Goal: Task Accomplishment & Management: Complete application form

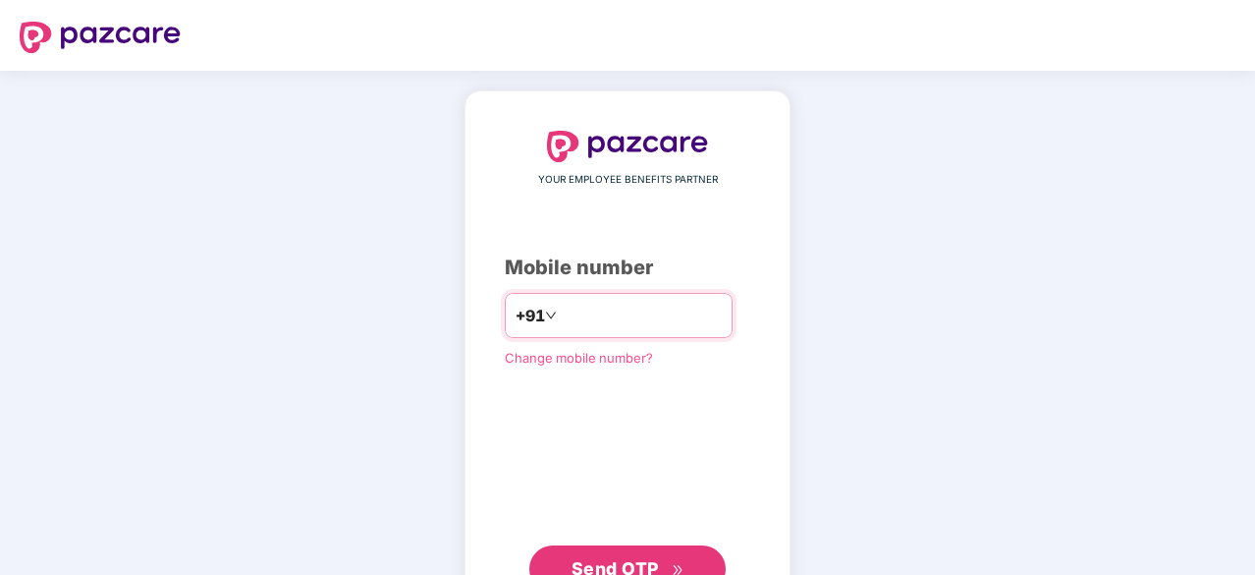
click at [561, 311] on input "number" at bounding box center [641, 315] width 161 height 31
type input "*"
type input "**********"
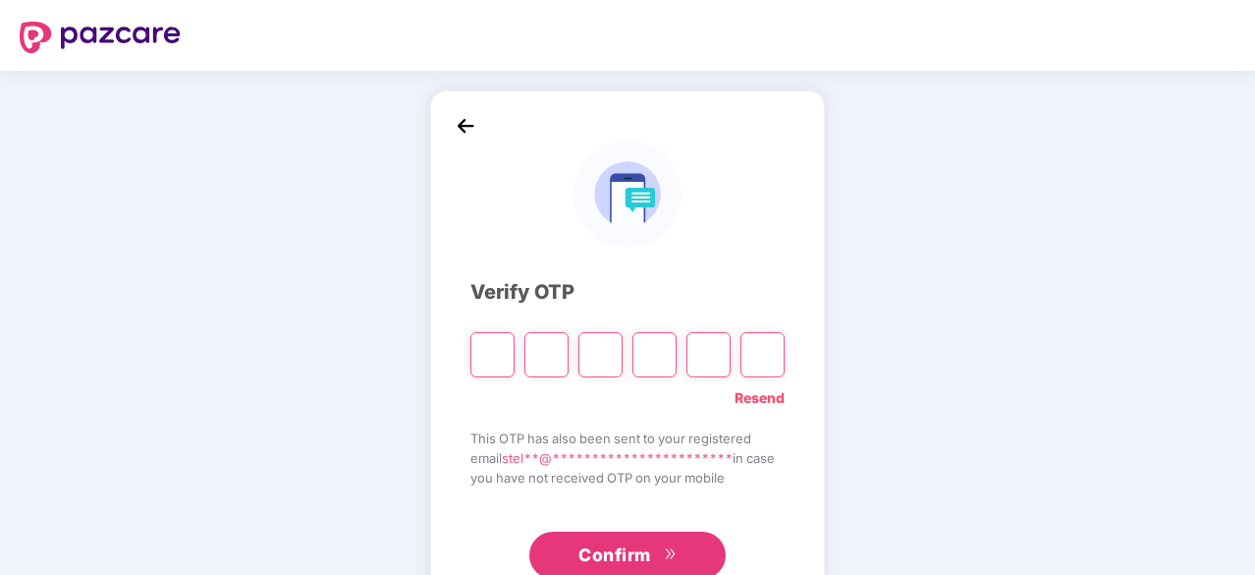
type input "*"
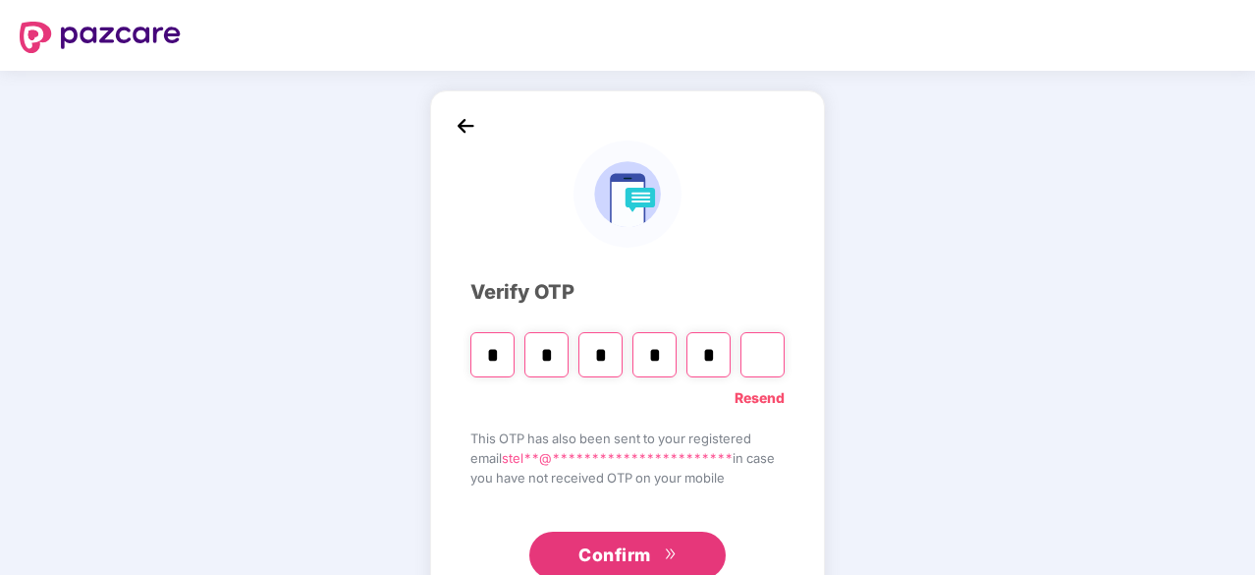
type input "*"
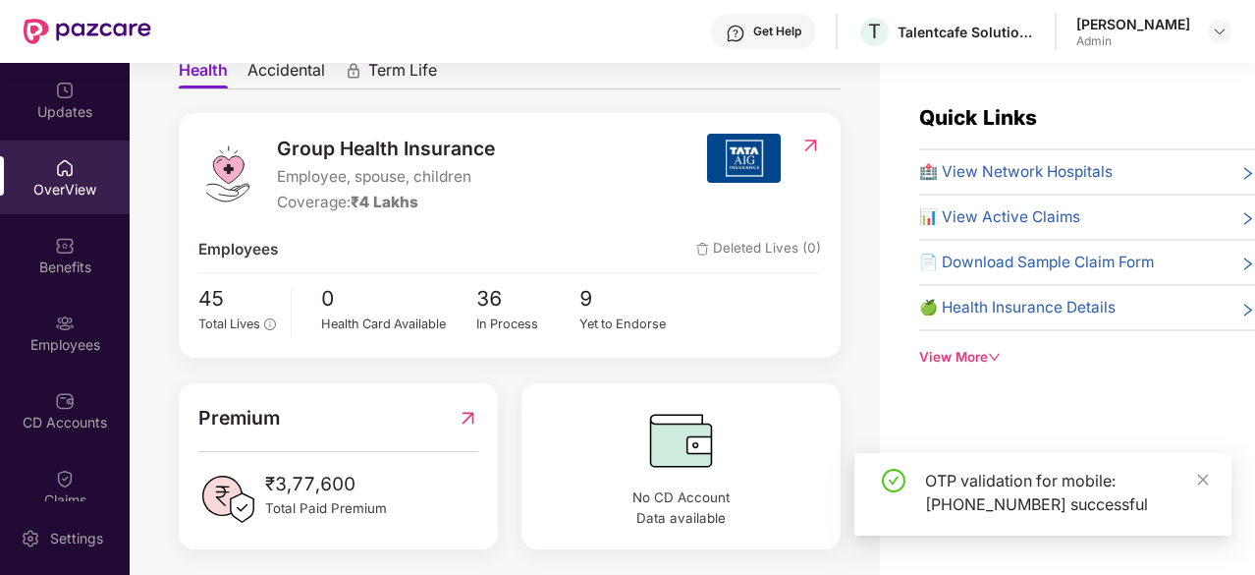
scroll to position [224, 0]
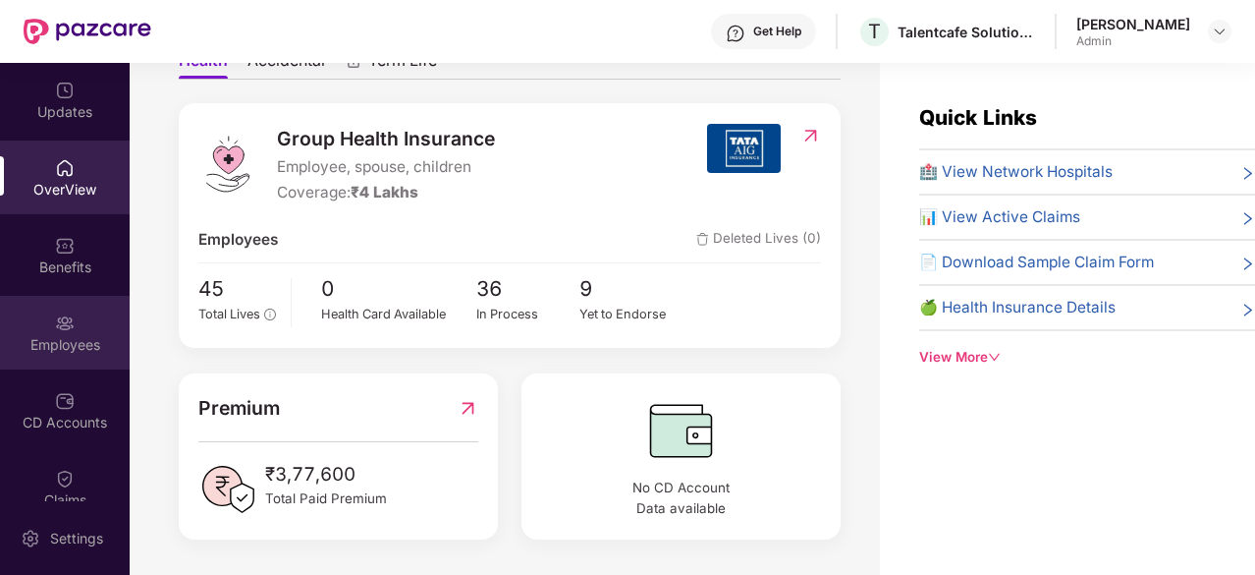
click at [55, 315] on img at bounding box center [65, 323] width 20 height 20
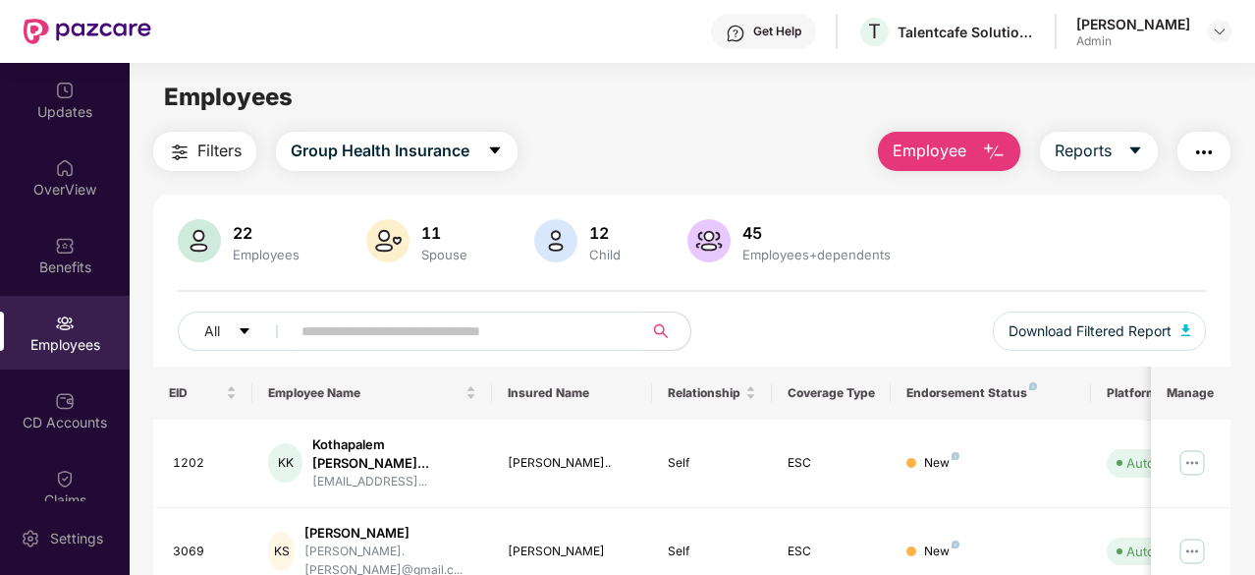
click at [935, 157] on span "Employee" at bounding box center [930, 150] width 74 height 25
click at [725, 158] on div "Filters Group Health Insurance Employee Reports" at bounding box center [691, 151] width 1077 height 39
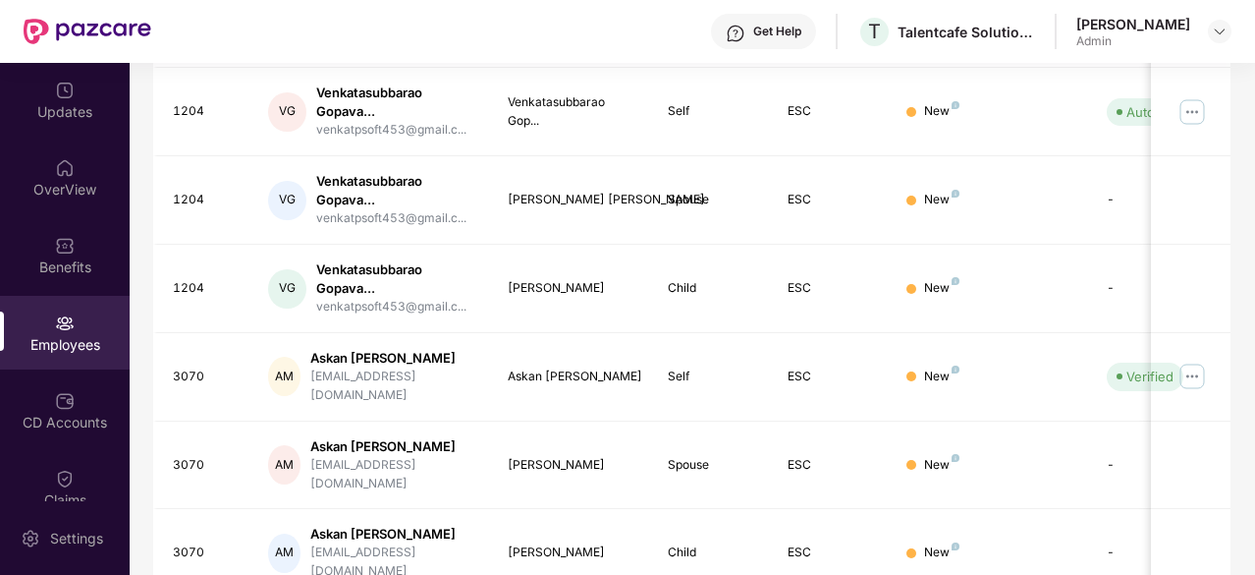
scroll to position [694, 0]
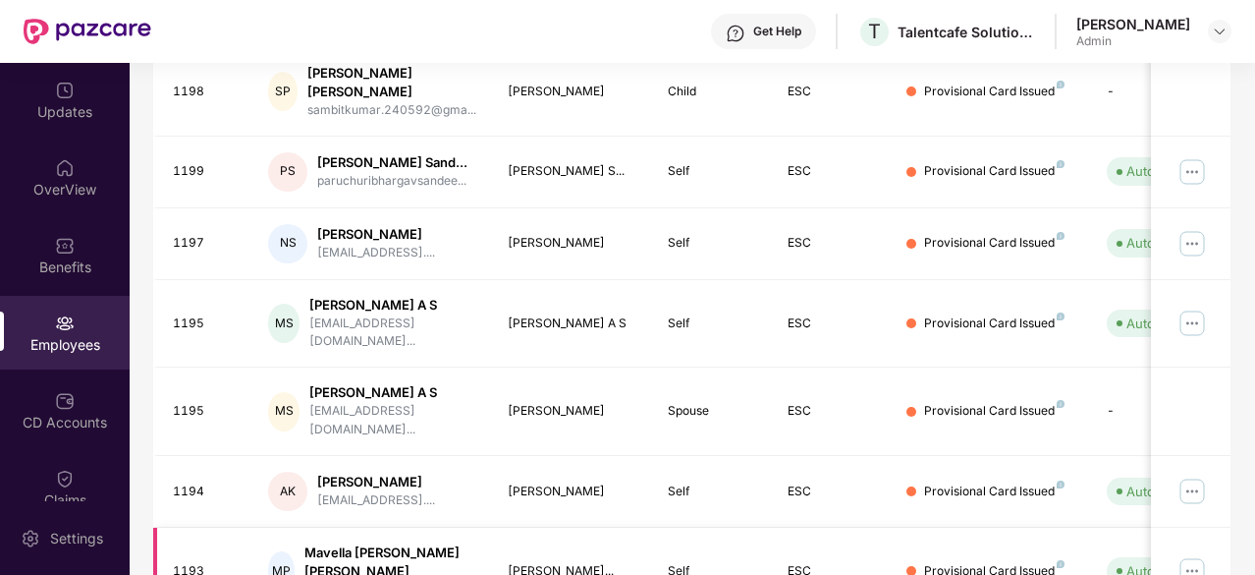
scroll to position [644, 0]
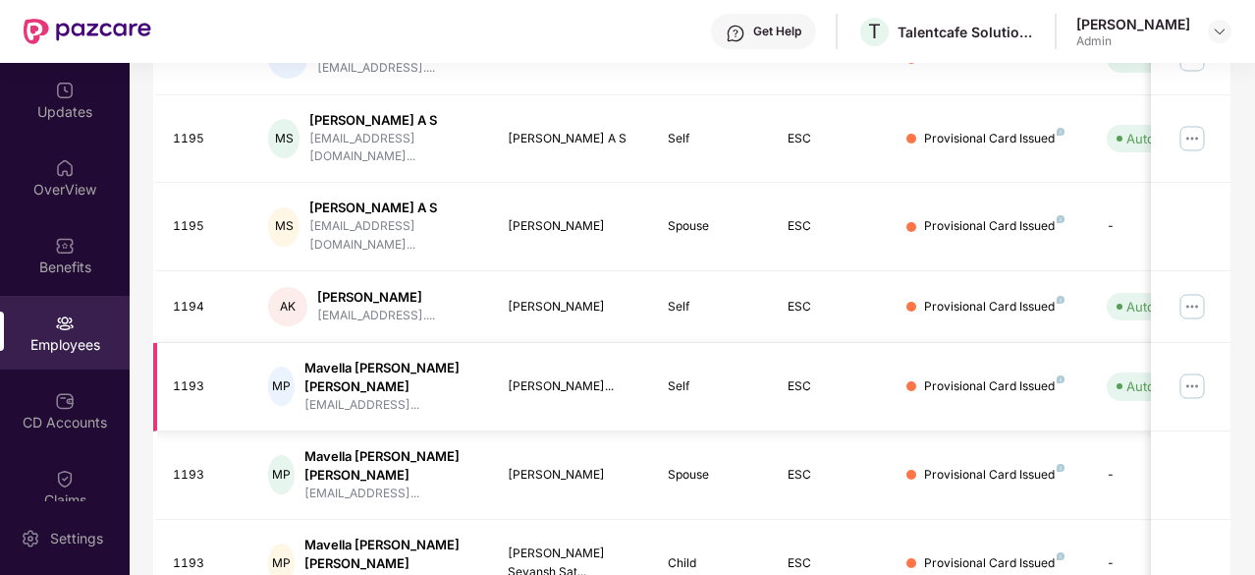
click at [1202, 370] on img at bounding box center [1192, 385] width 31 height 31
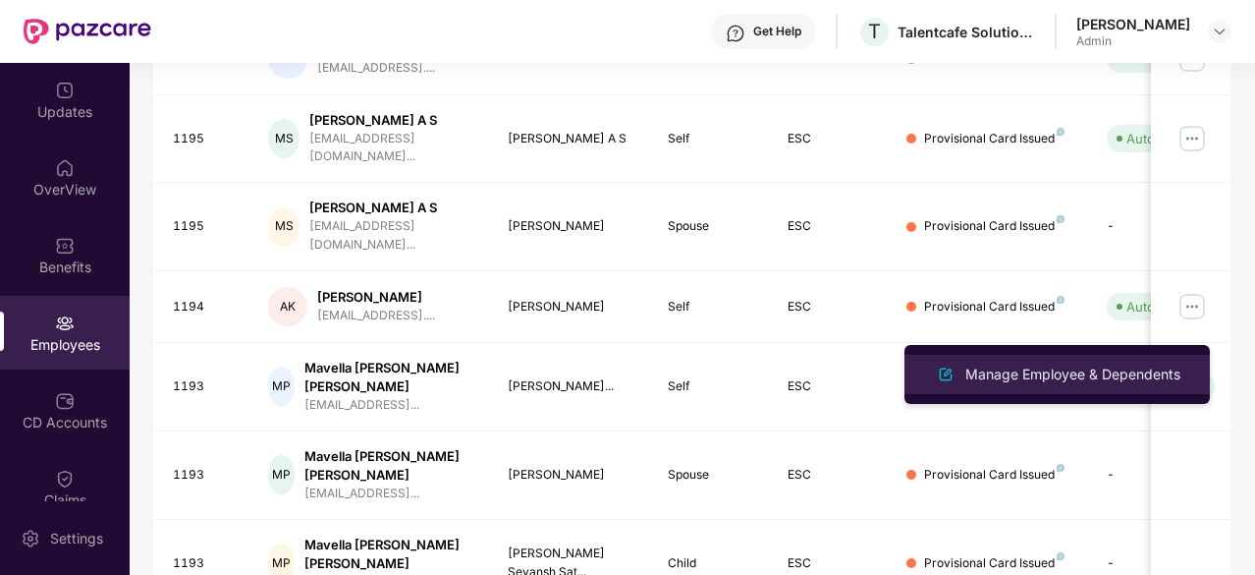
click at [1112, 369] on div "Manage Employee & Dependents" at bounding box center [1073, 374] width 223 height 22
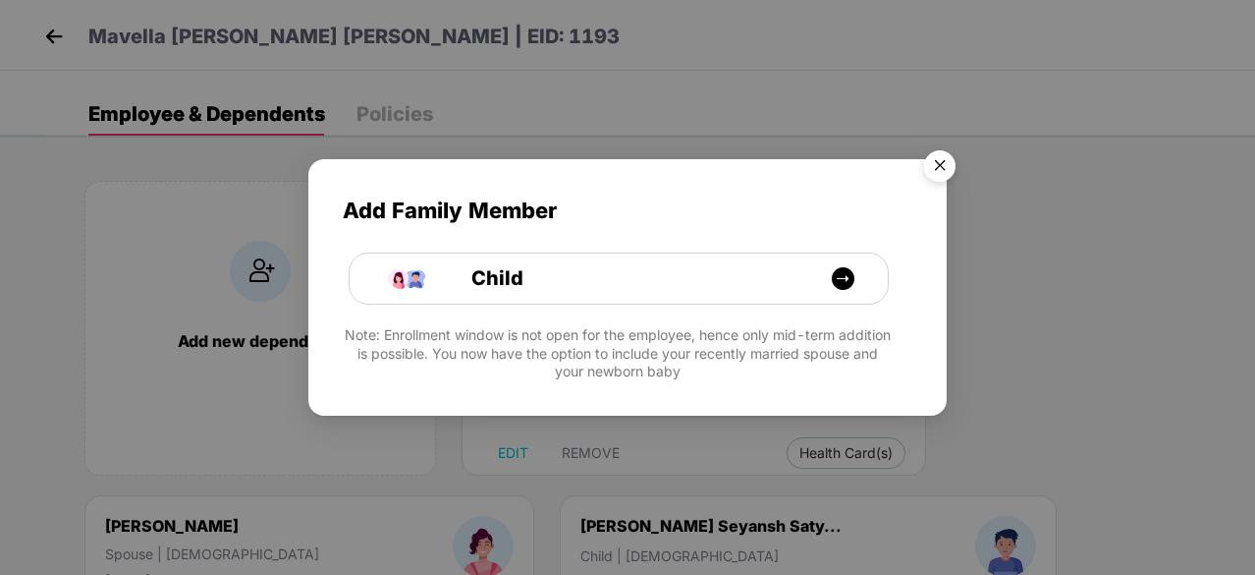
click at [942, 158] on img "Close" at bounding box center [939, 168] width 55 height 55
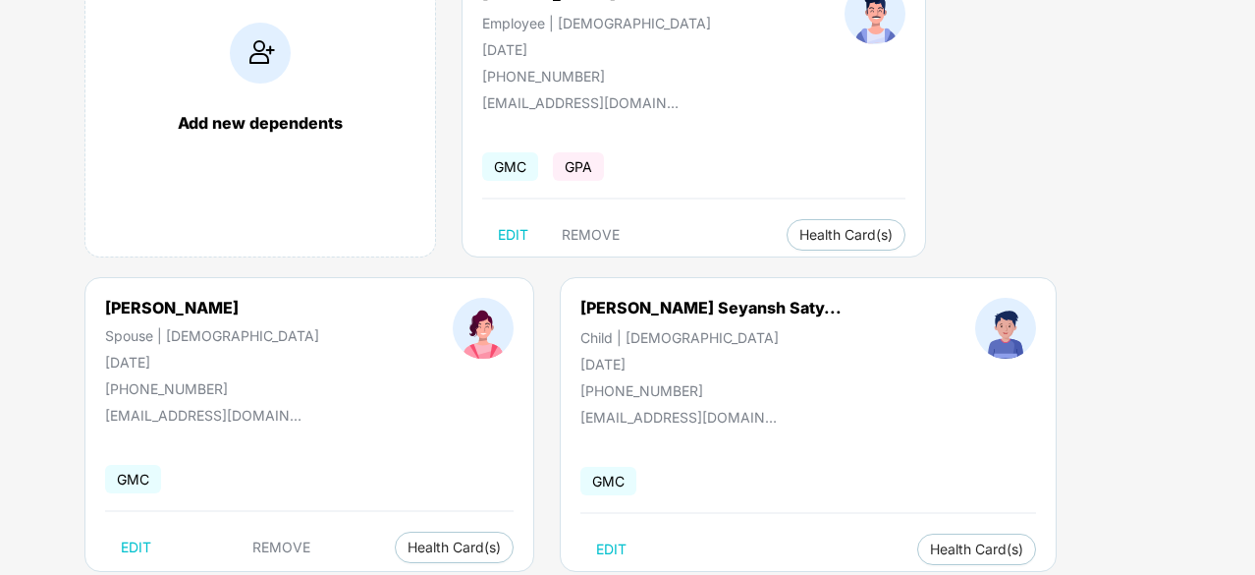
scroll to position [244, 0]
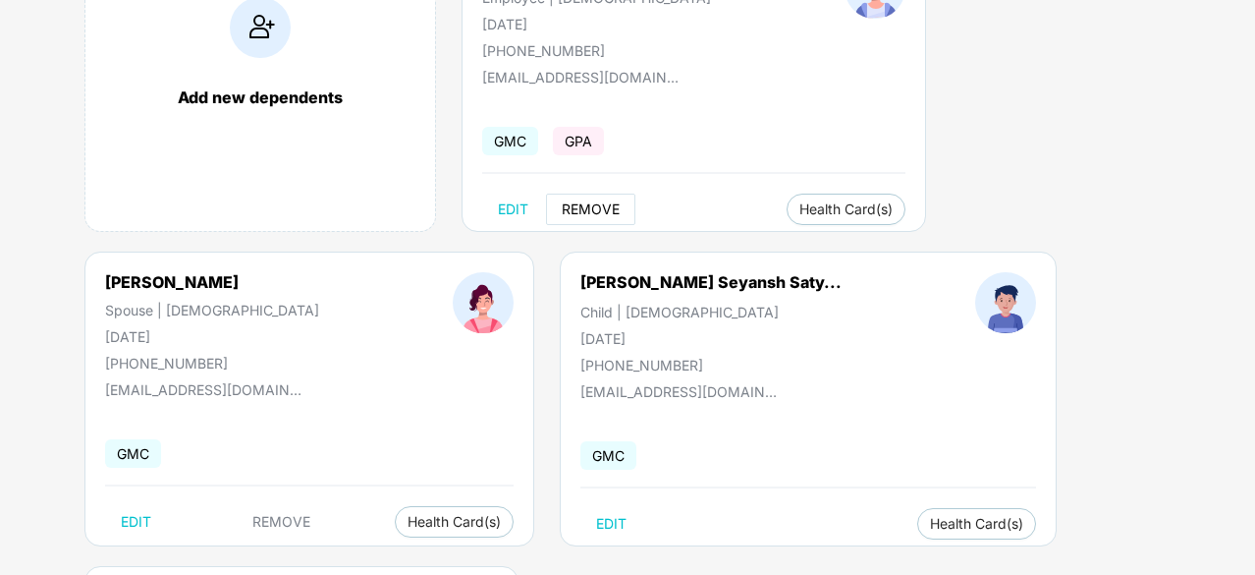
click at [586, 201] on span "REMOVE" at bounding box center [591, 209] width 58 height 16
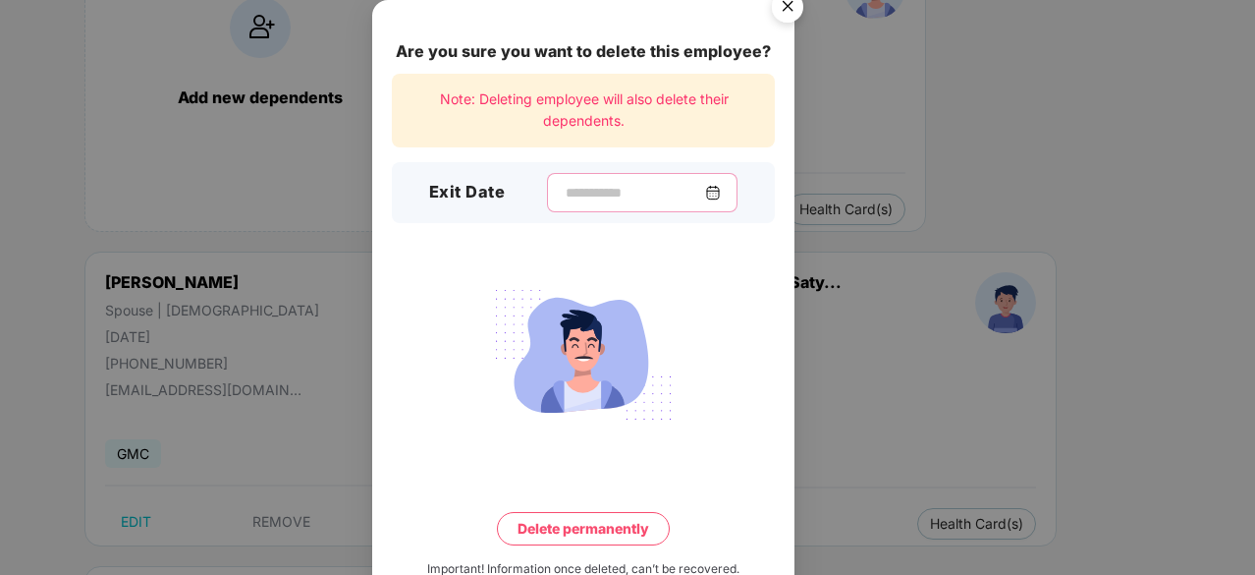
click at [586, 199] on input at bounding box center [634, 193] width 141 height 21
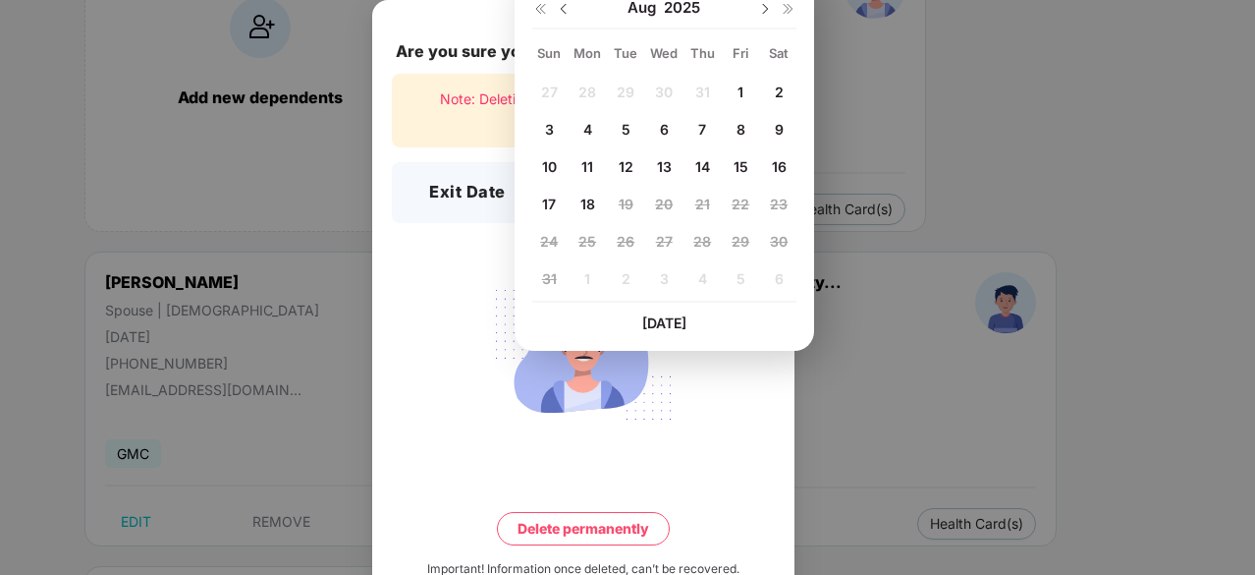
click at [709, 163] on span "14" at bounding box center [702, 166] width 15 height 17
type input "**********"
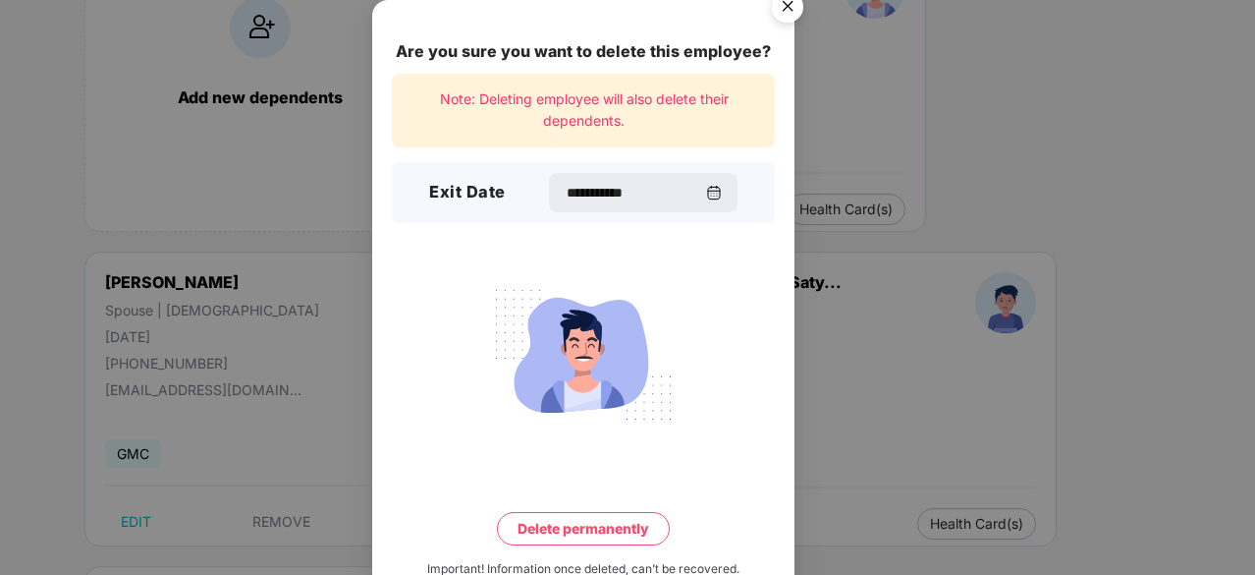
scroll to position [51, 0]
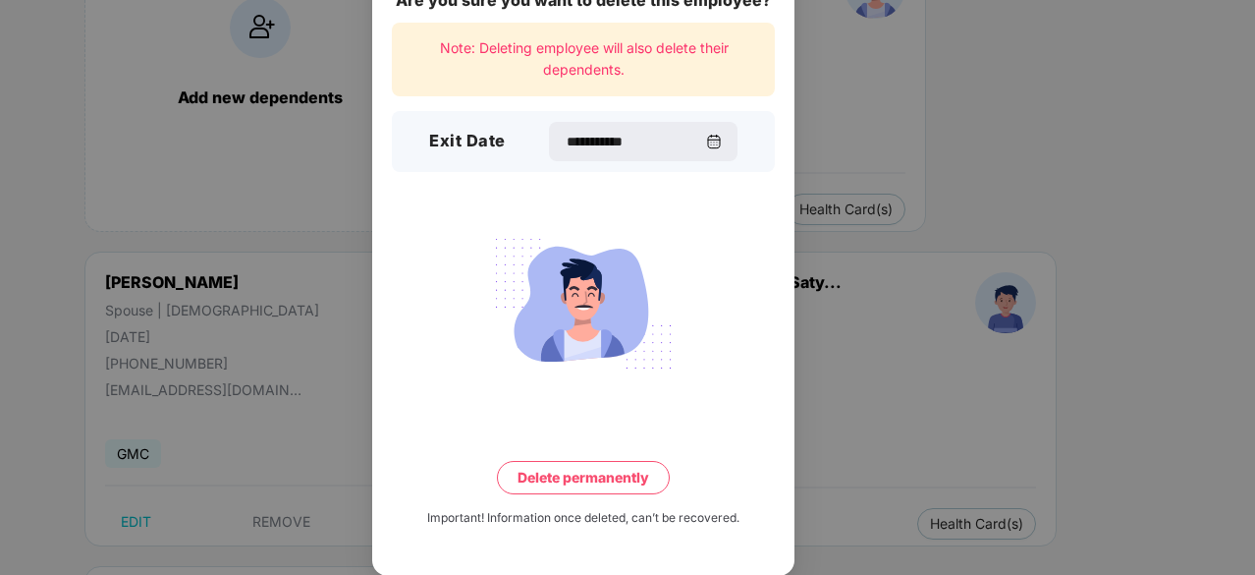
click at [533, 474] on button "Delete permanently" at bounding box center [583, 477] width 173 height 33
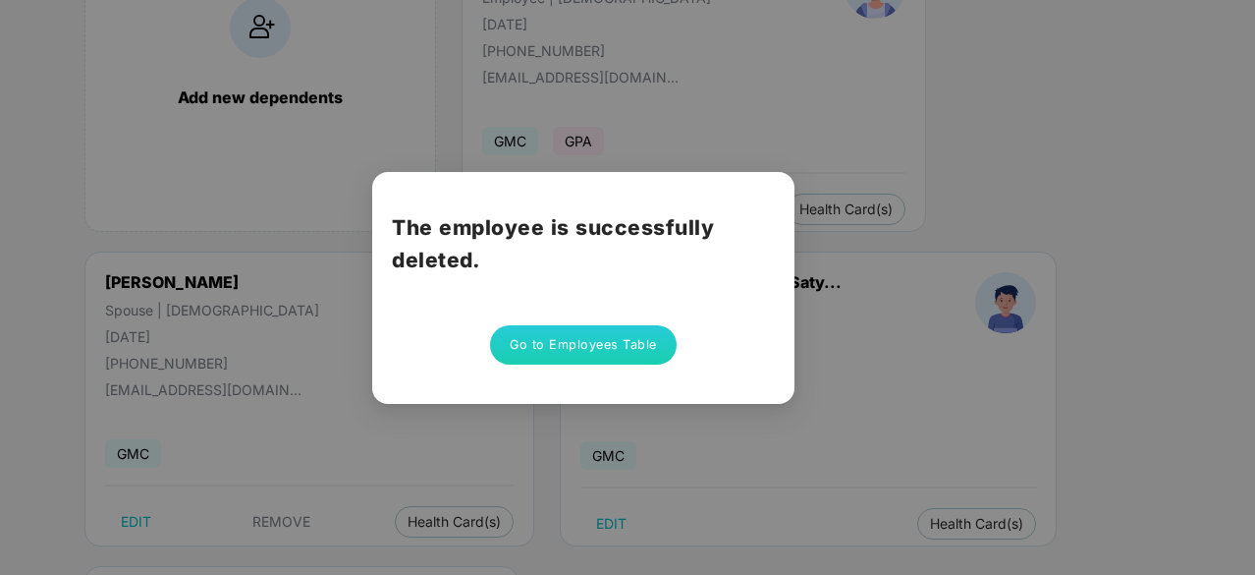
scroll to position [0, 0]
click at [586, 343] on button "Go to Employees Table" at bounding box center [583, 344] width 187 height 39
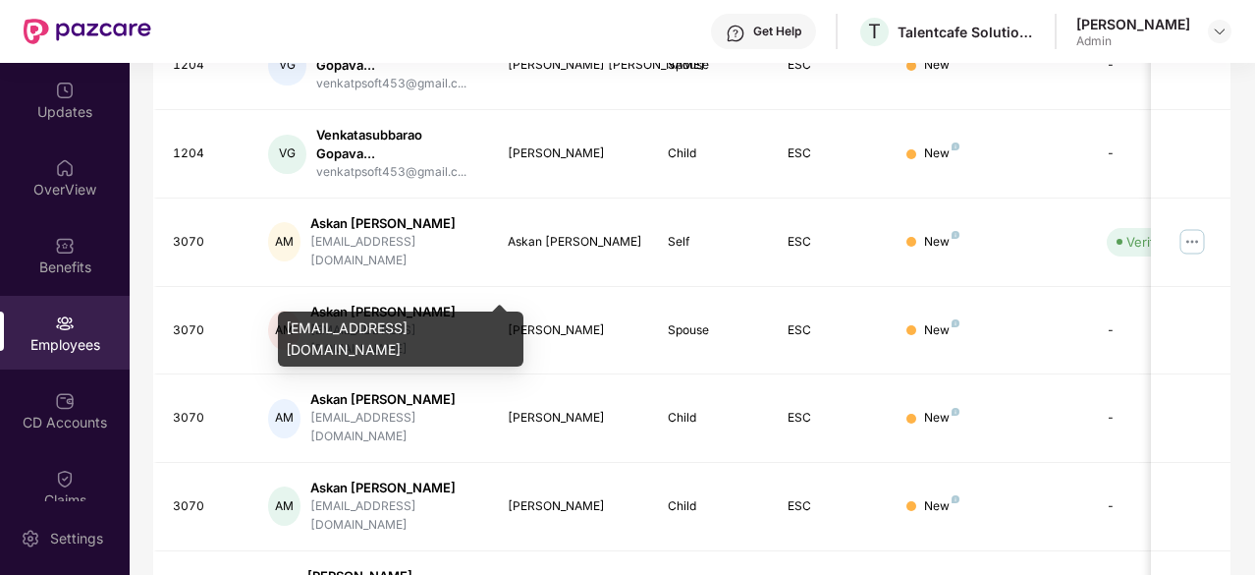
scroll to position [694, 0]
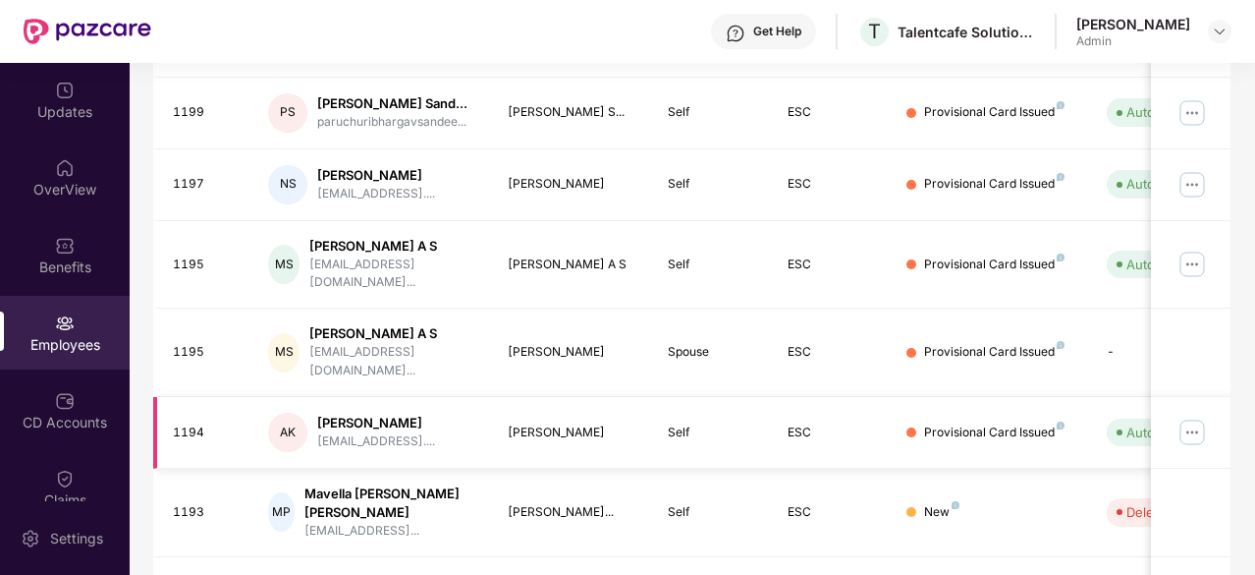
scroll to position [644, 0]
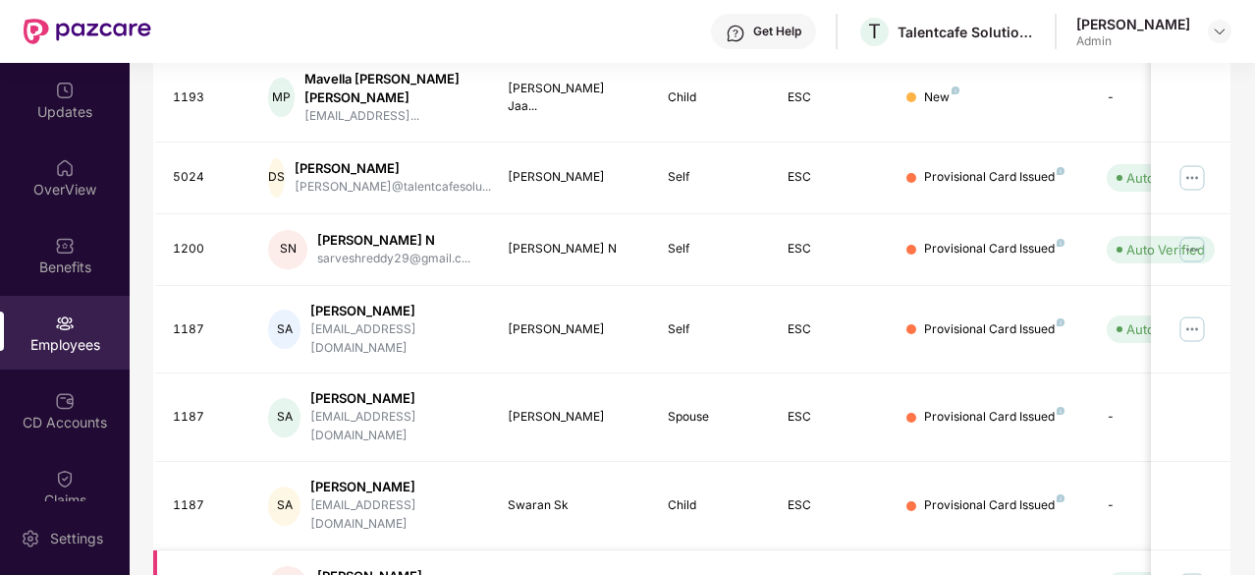
scroll to position [628, 0]
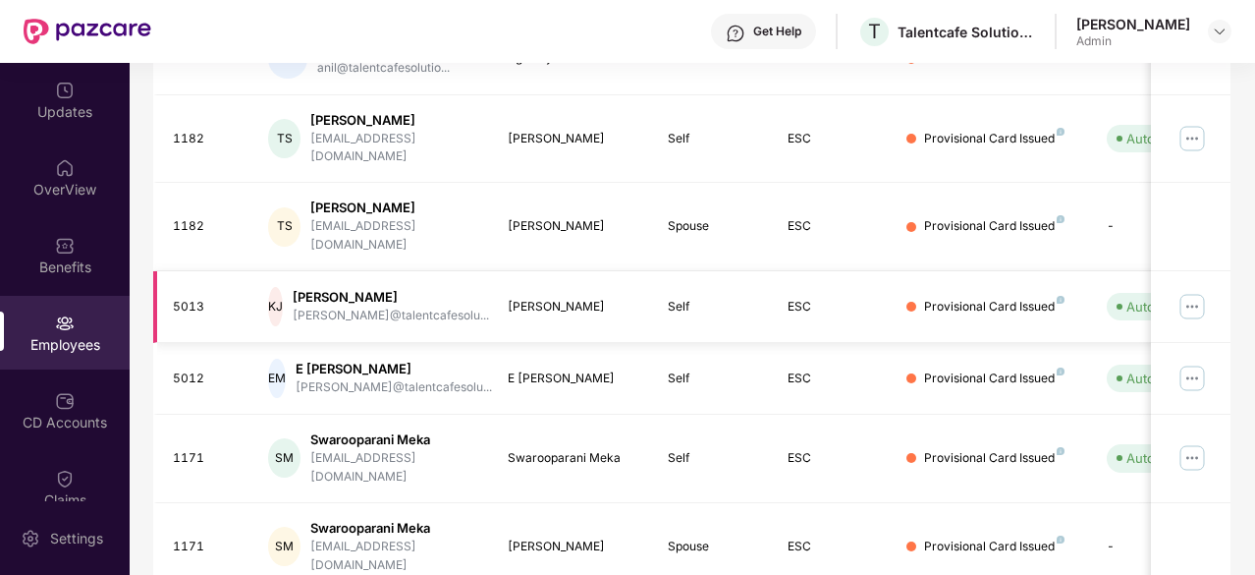
click at [1185, 291] on img at bounding box center [1192, 306] width 31 height 31
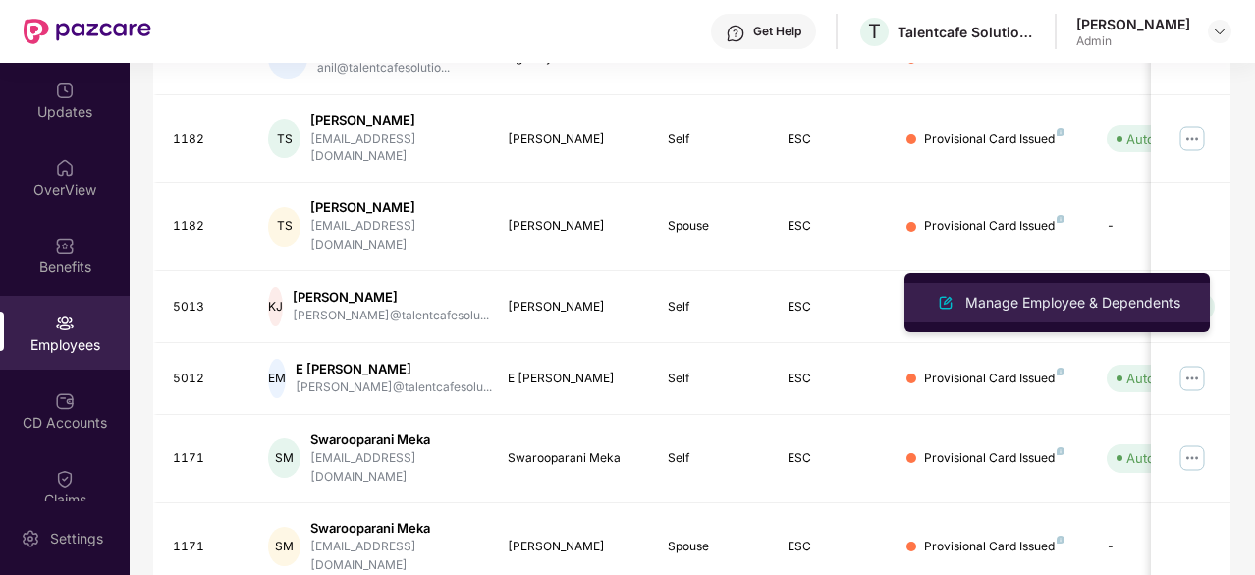
click at [1092, 294] on div "Manage Employee & Dependents" at bounding box center [1073, 303] width 223 height 22
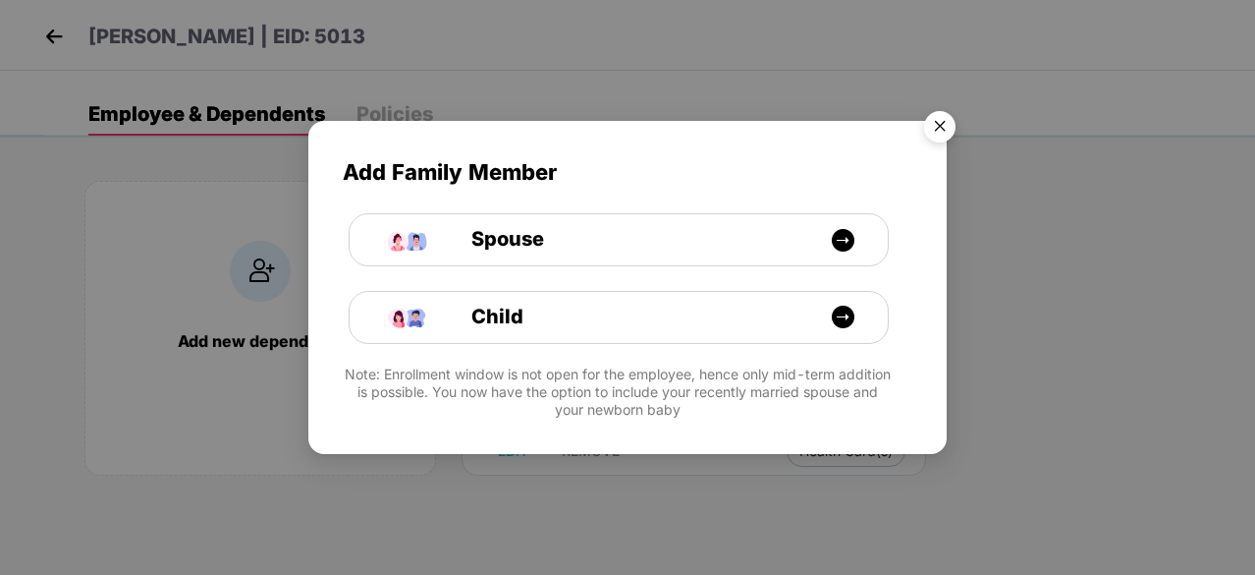
click at [937, 125] on img "Close" at bounding box center [939, 129] width 55 height 55
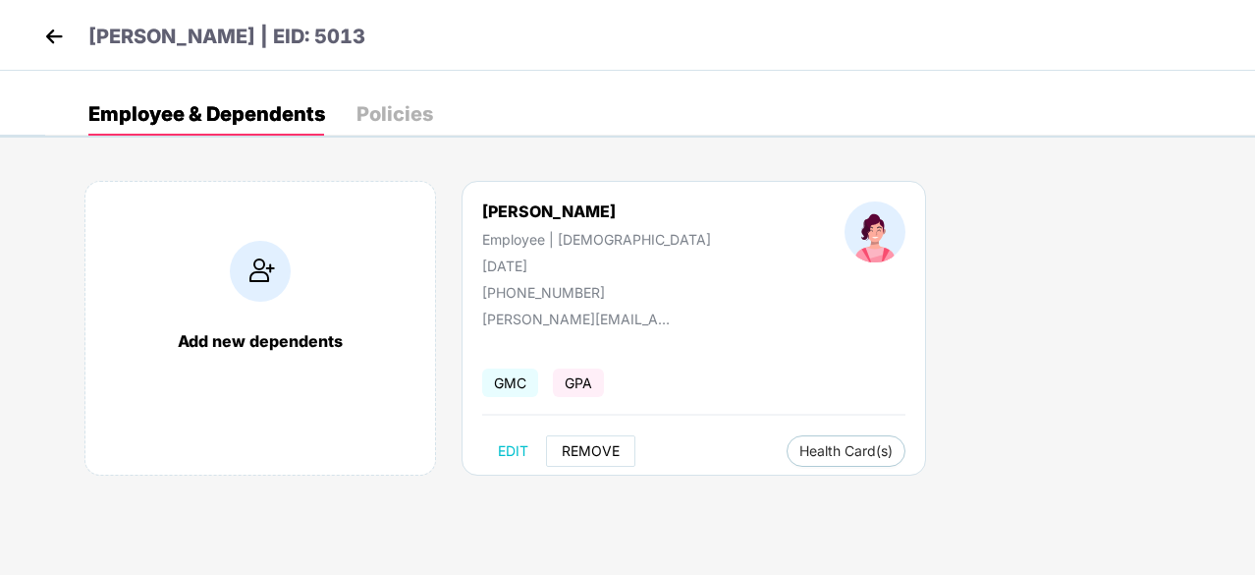
click at [578, 443] on span "REMOVE" at bounding box center [591, 451] width 58 height 16
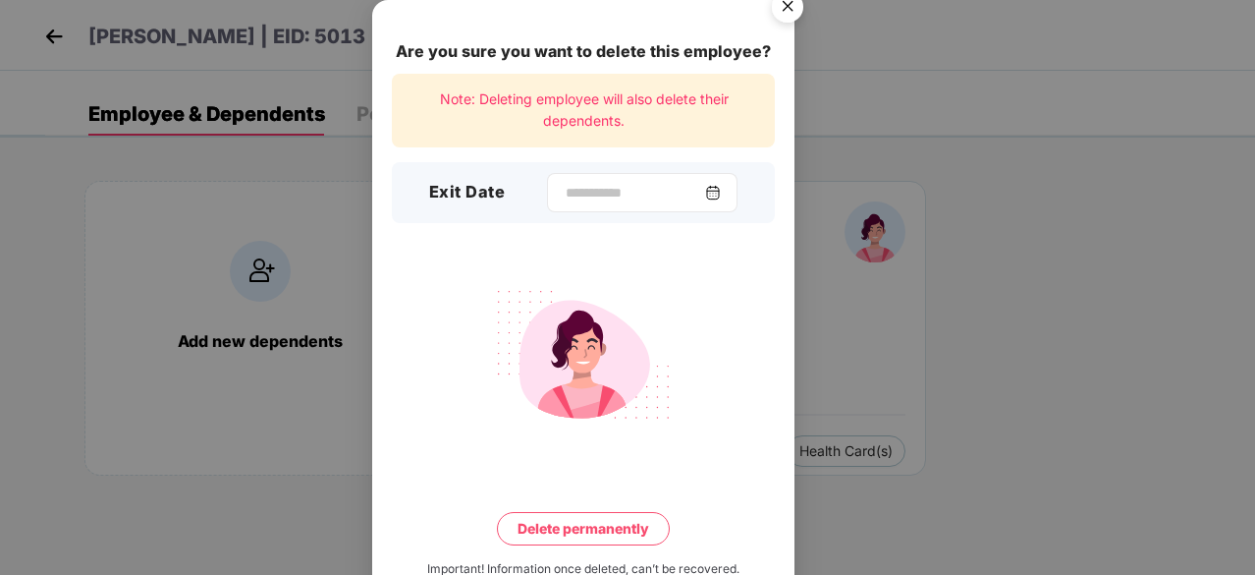
click at [604, 181] on div at bounding box center [642, 192] width 191 height 39
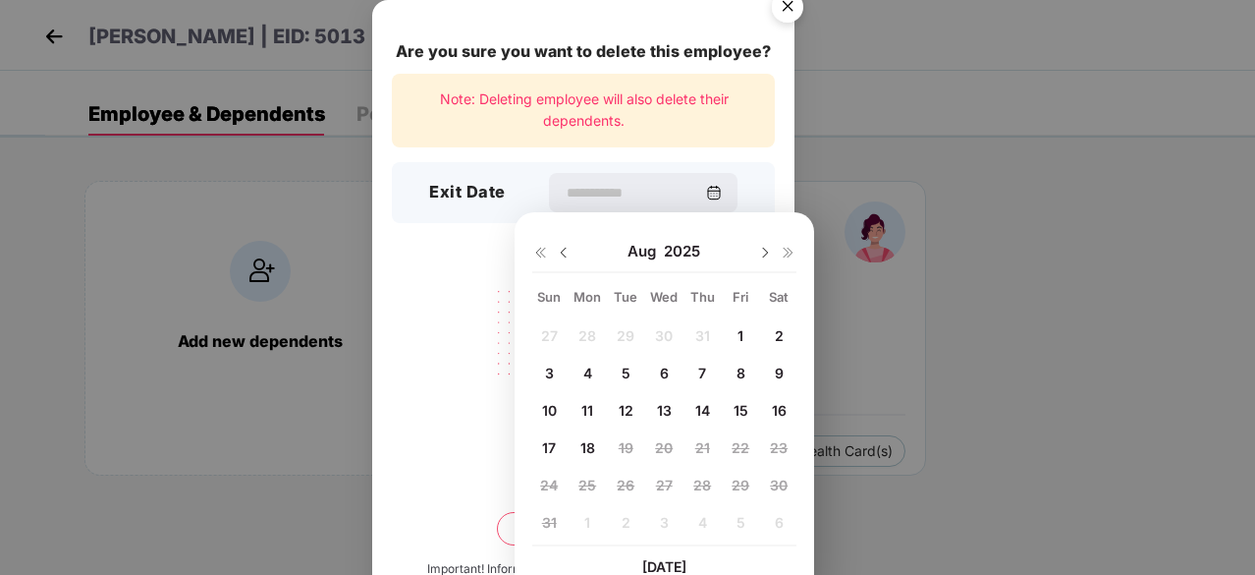
click at [566, 255] on img at bounding box center [564, 253] width 16 height 16
click at [703, 480] on span "31" at bounding box center [702, 484] width 15 height 17
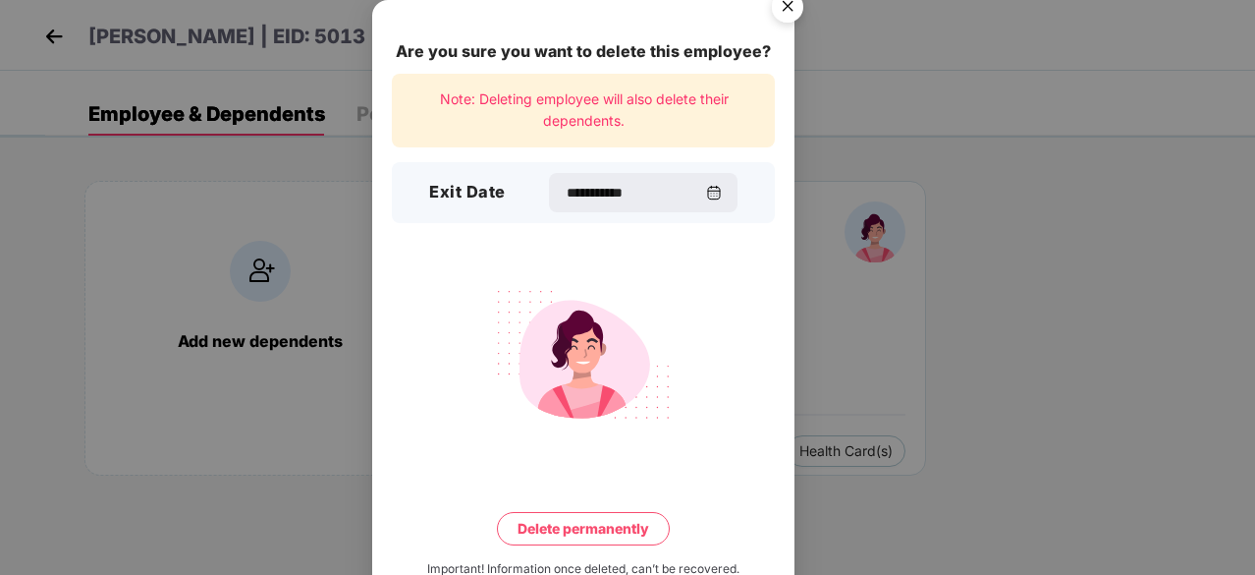
type input "**********"
click at [616, 522] on button "Delete permanently" at bounding box center [583, 528] width 173 height 33
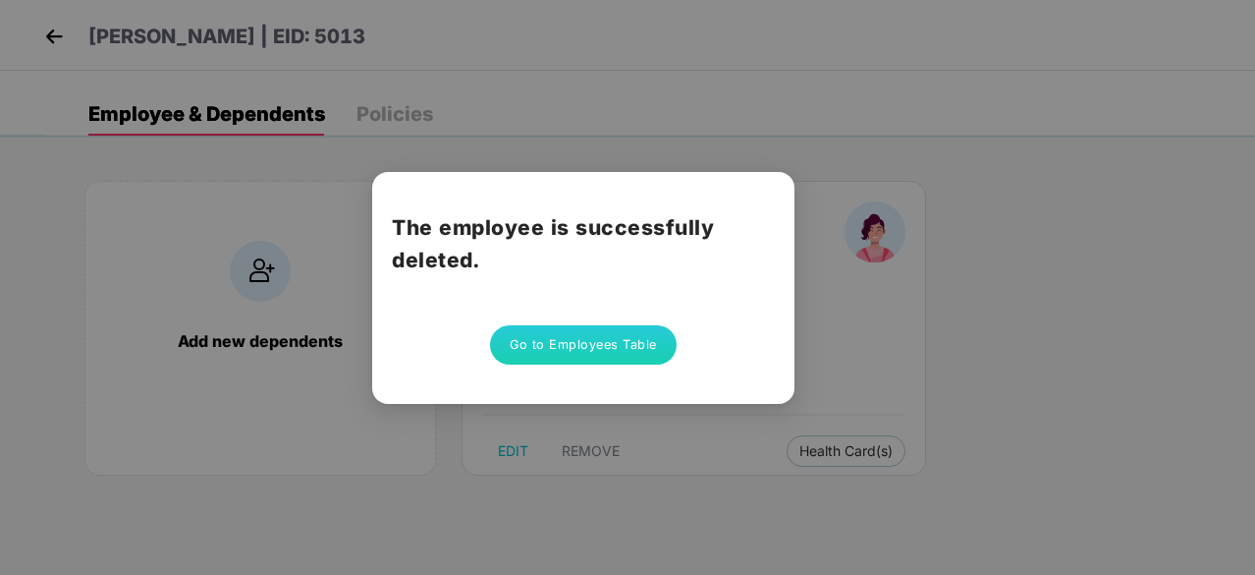
click at [591, 329] on button "Go to Employees Table" at bounding box center [583, 344] width 187 height 39
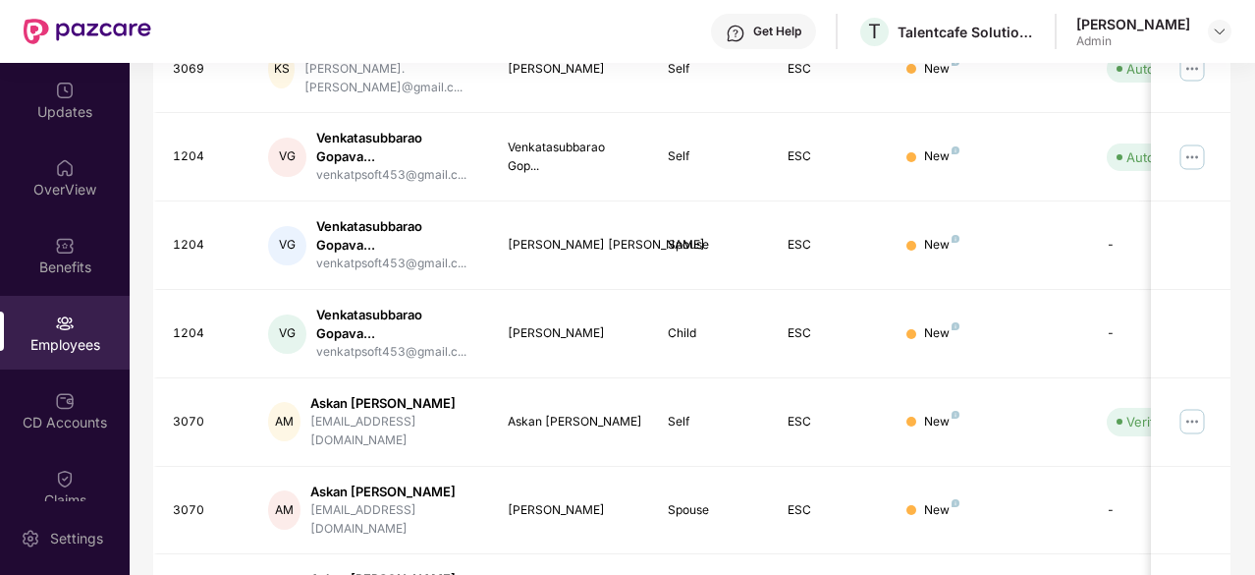
scroll to position [694, 0]
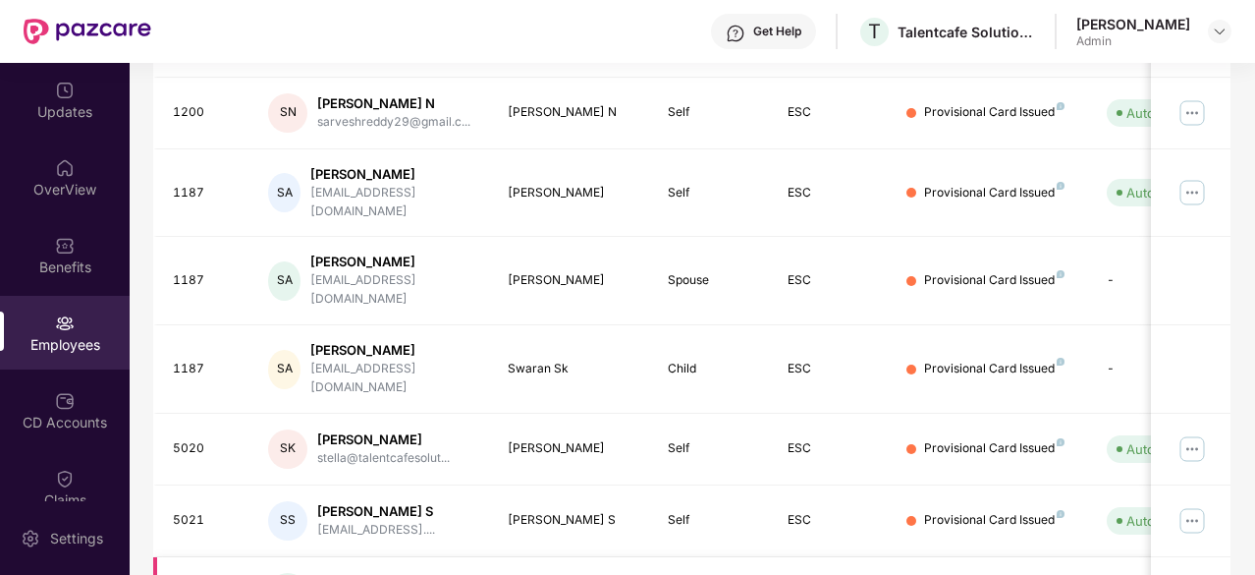
scroll to position [628, 0]
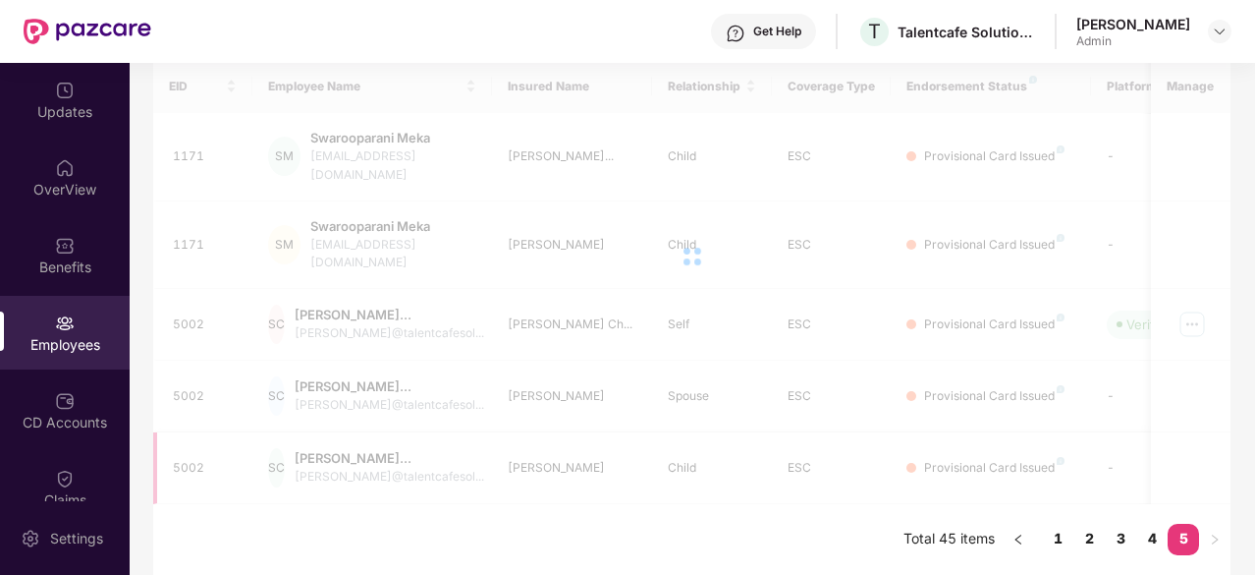
scroll to position [271, 0]
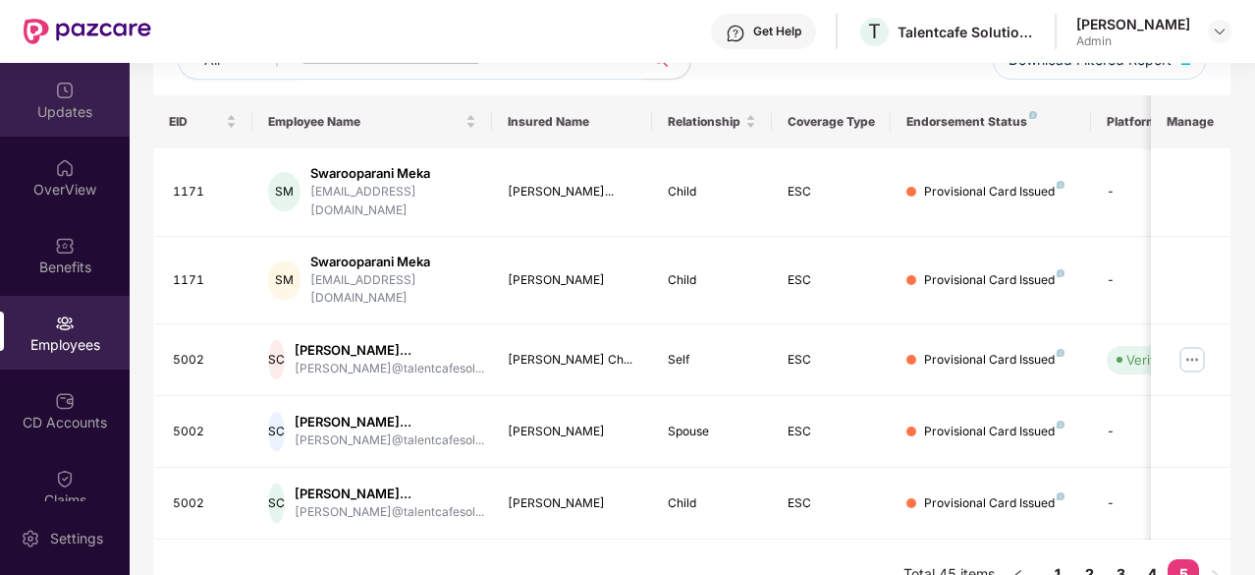
click at [55, 103] on div "Updates" at bounding box center [65, 112] width 130 height 20
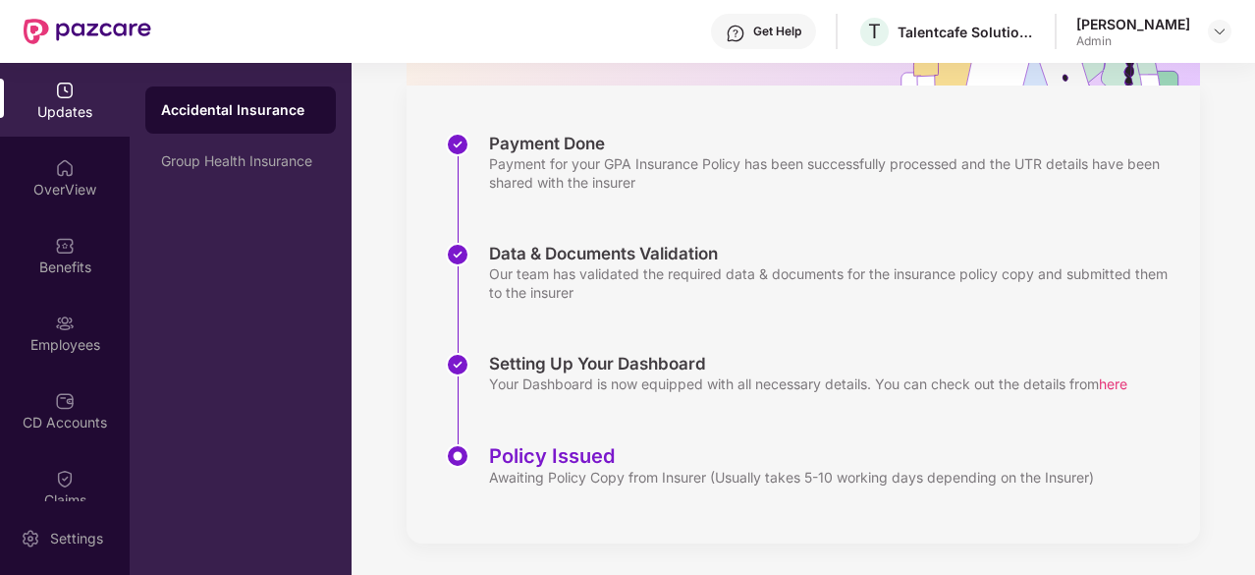
scroll to position [249, 0]
click at [53, 180] on div "OverView" at bounding box center [65, 190] width 130 height 20
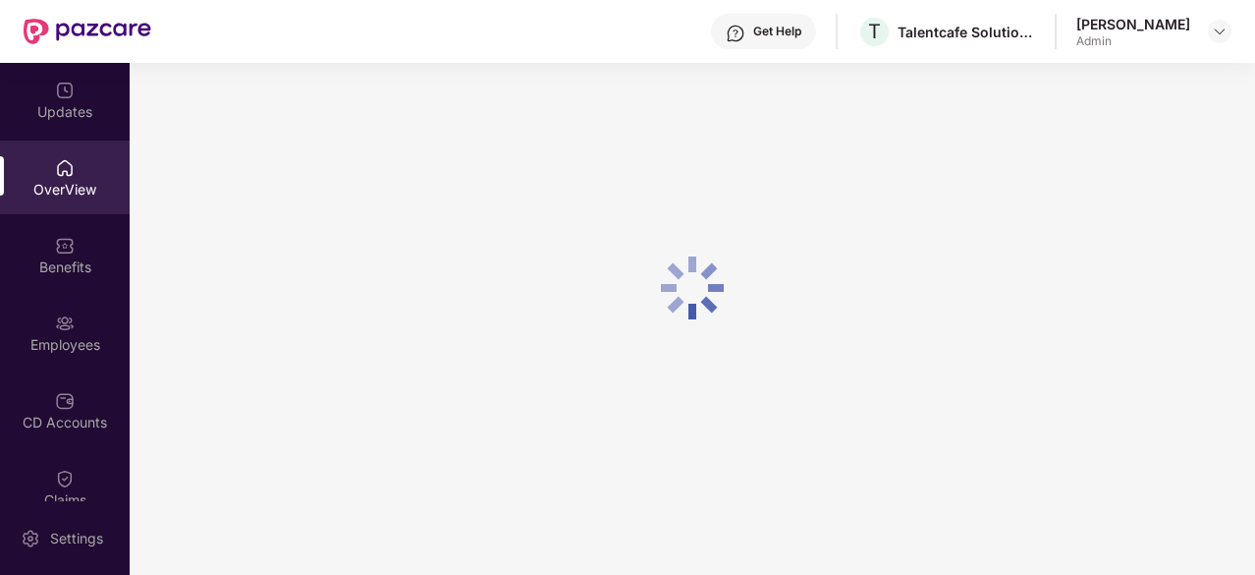
scroll to position [63, 0]
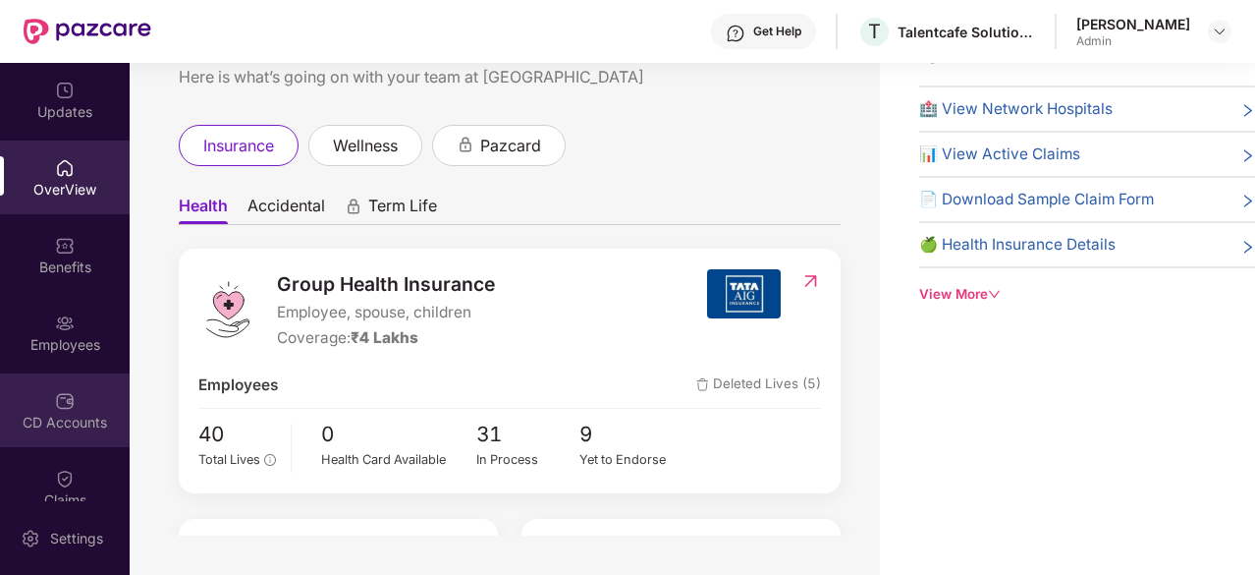
click at [102, 404] on div "CD Accounts" at bounding box center [65, 410] width 130 height 74
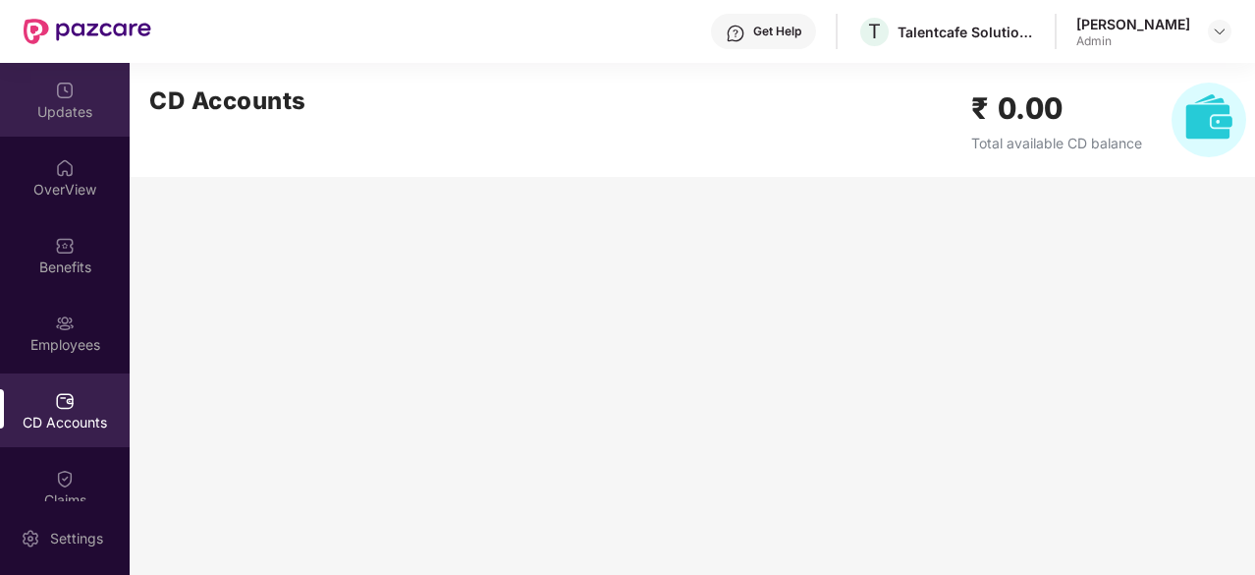
click at [70, 81] on img at bounding box center [65, 91] width 20 height 20
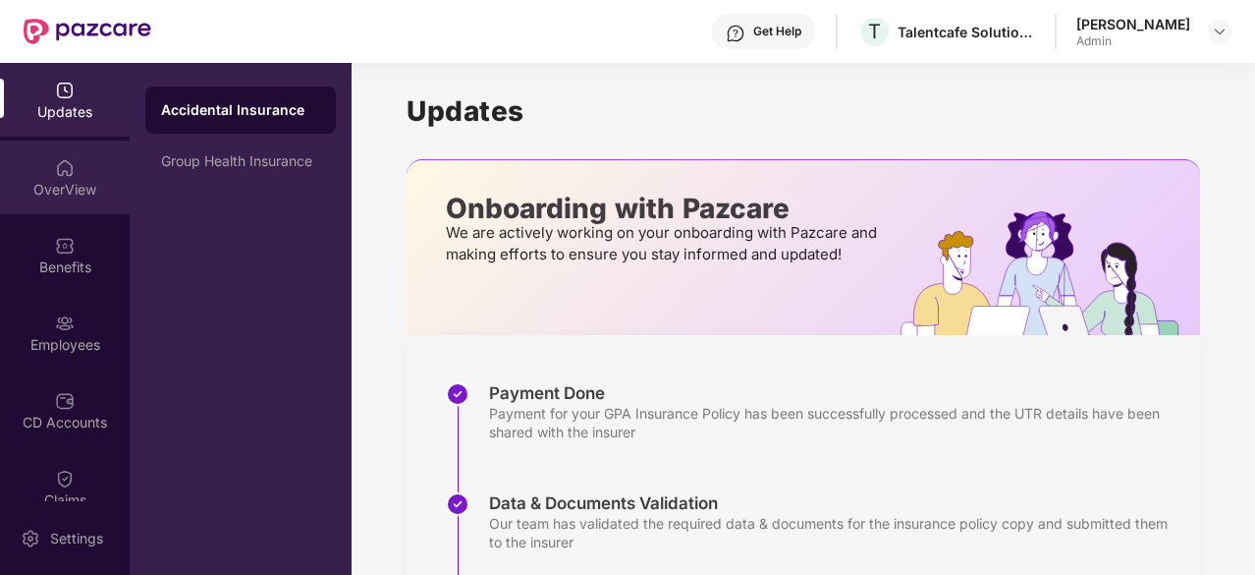
click at [51, 172] on div "OverView" at bounding box center [65, 177] width 130 height 74
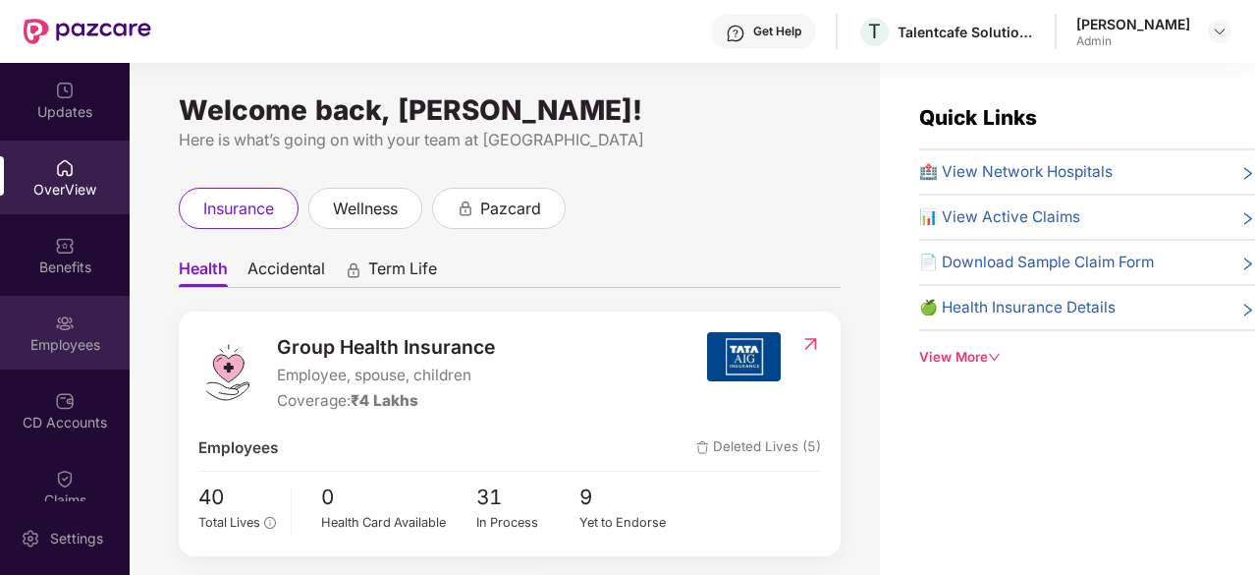
click at [69, 358] on div "Employees" at bounding box center [65, 333] width 130 height 74
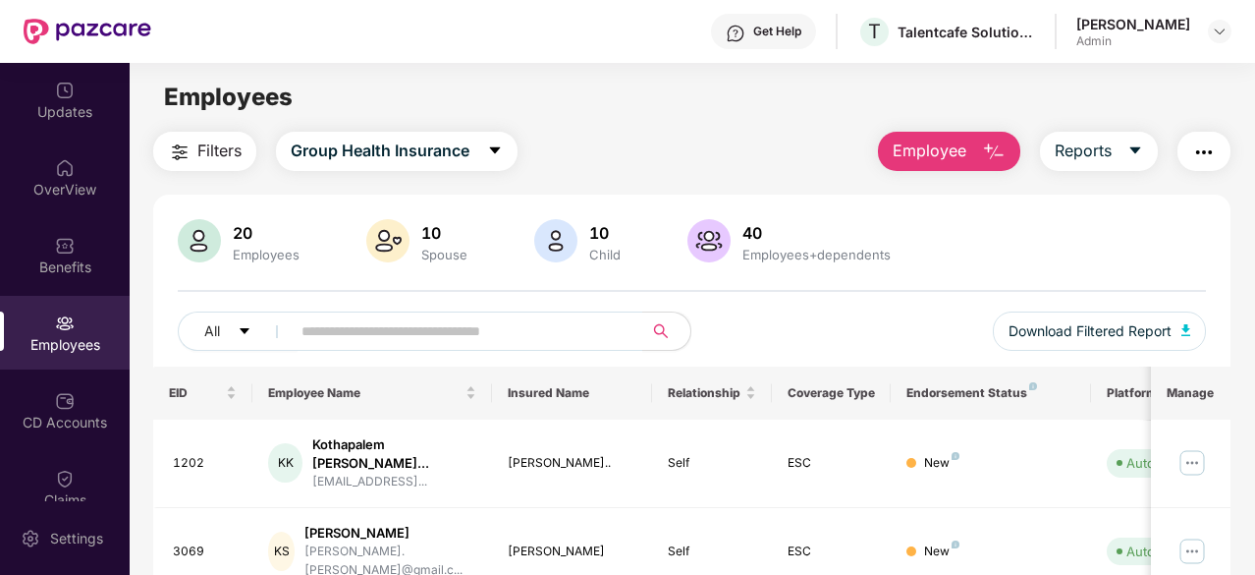
click at [922, 148] on span "Employee" at bounding box center [930, 150] width 74 height 25
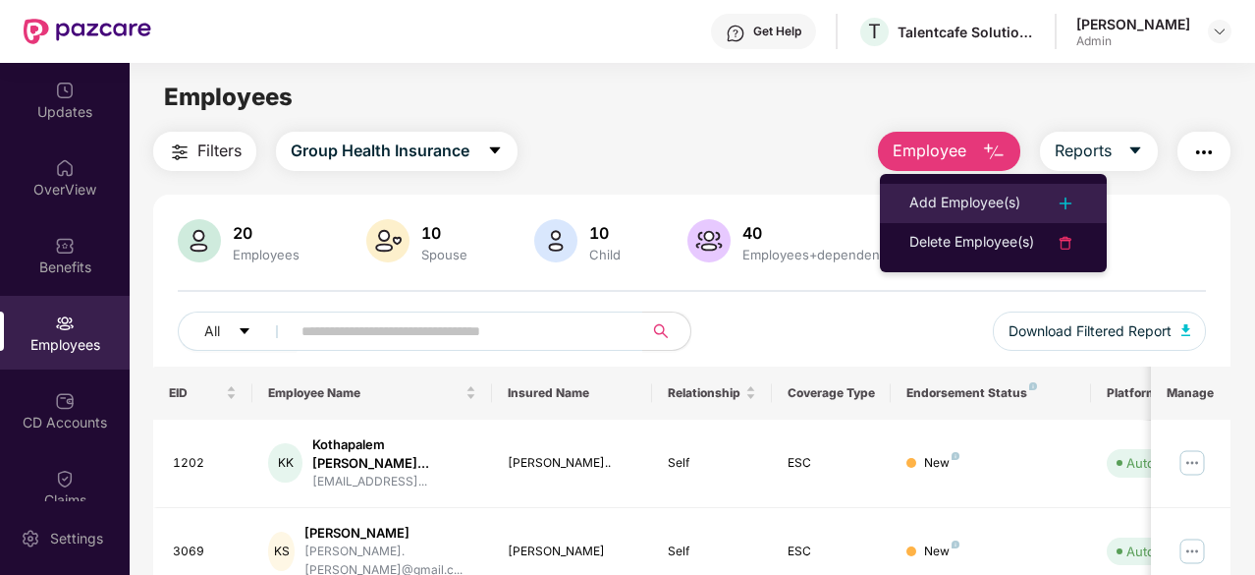
click at [922, 203] on div "Add Employee(s)" at bounding box center [965, 204] width 111 height 24
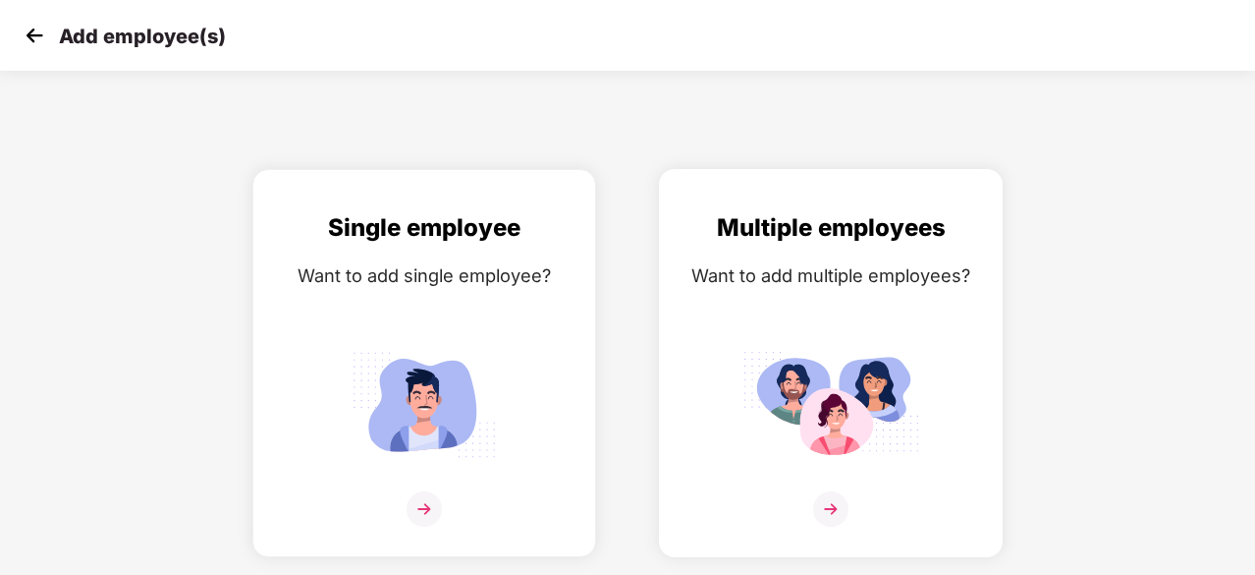
click at [856, 417] on img at bounding box center [831, 404] width 177 height 123
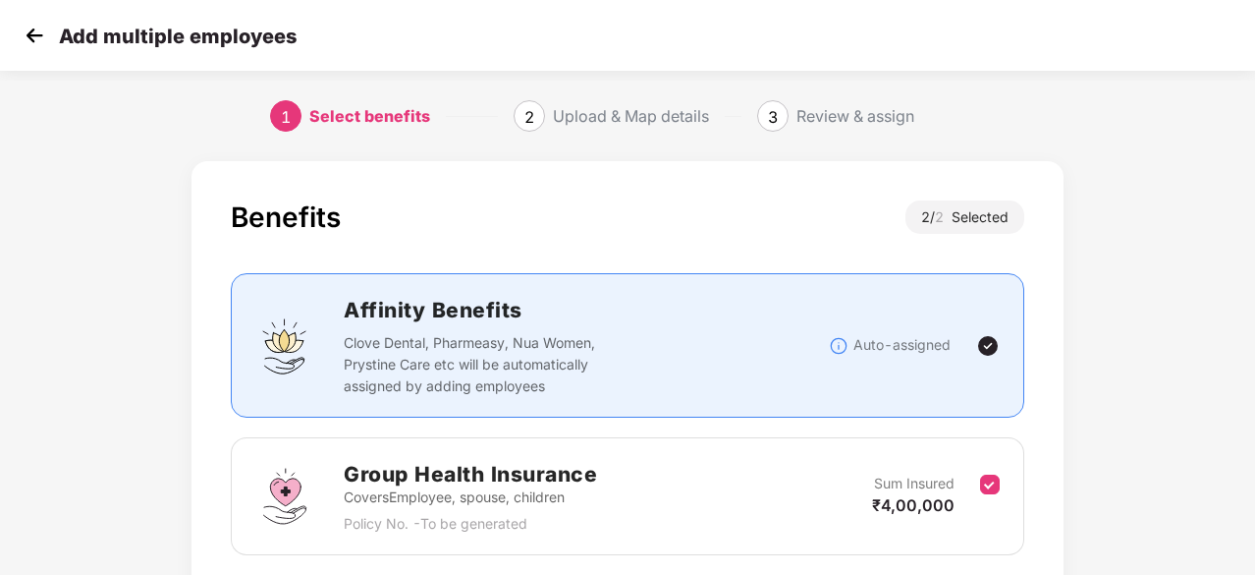
scroll to position [287, 0]
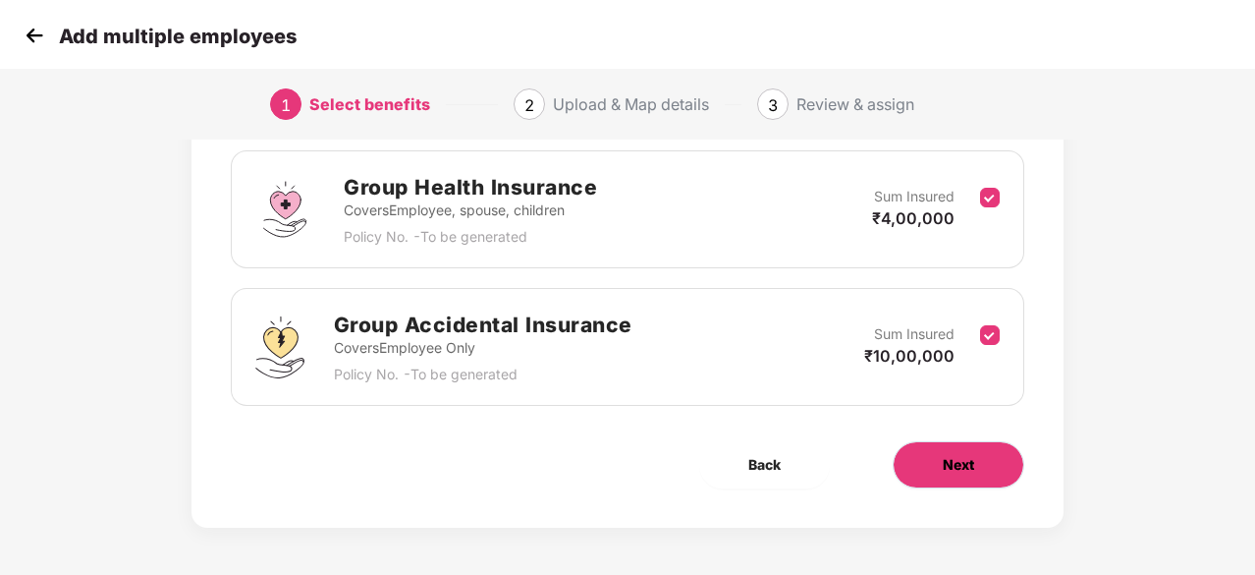
click at [988, 476] on button "Next" at bounding box center [959, 464] width 132 height 47
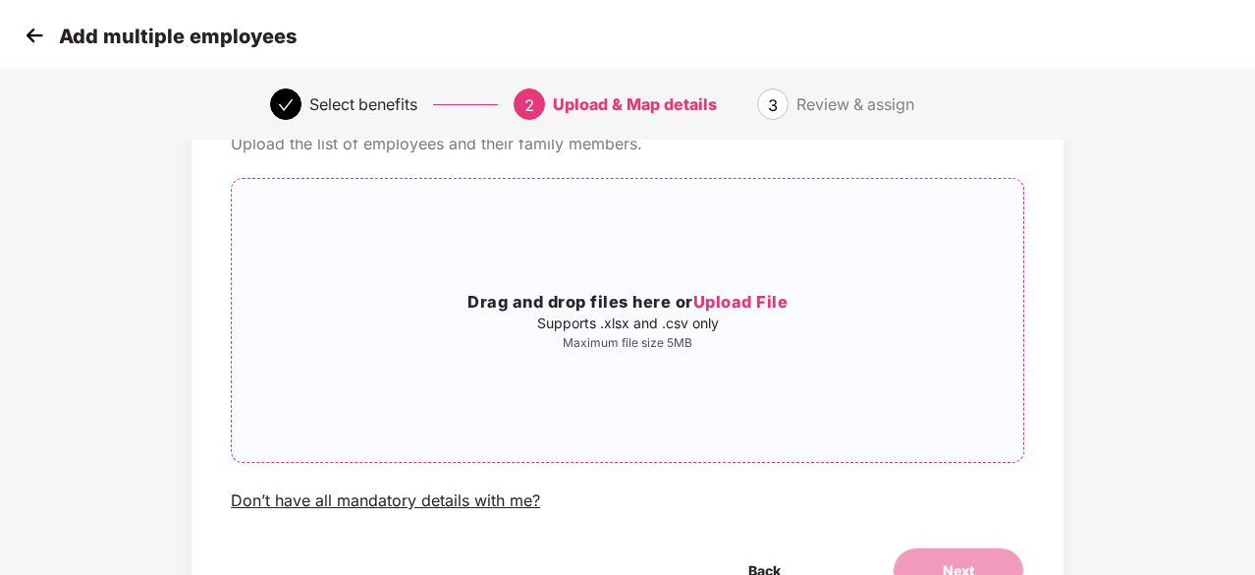
scroll to position [0, 0]
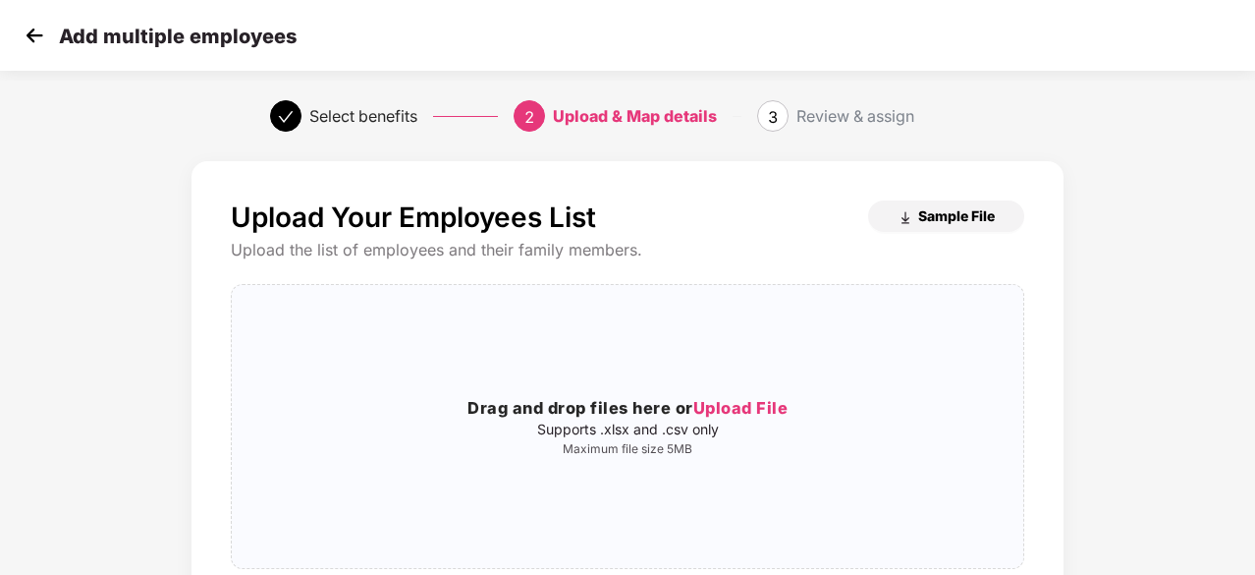
click at [931, 207] on span "Sample File" at bounding box center [956, 215] width 77 height 19
click at [760, 400] on span "Upload File" at bounding box center [740, 408] width 95 height 20
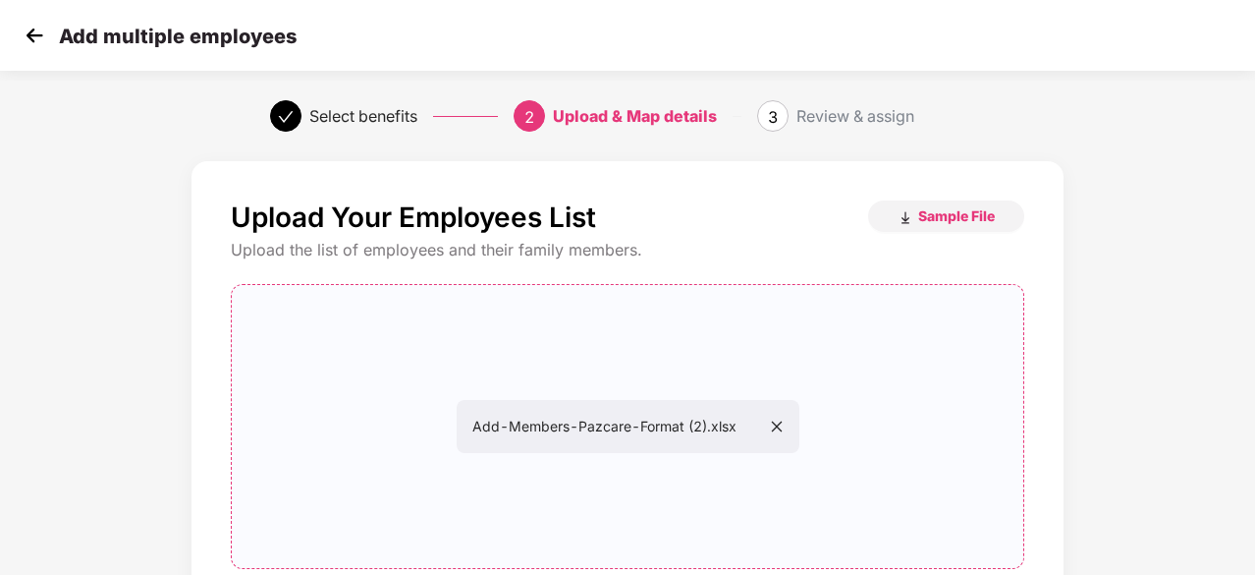
scroll to position [214, 0]
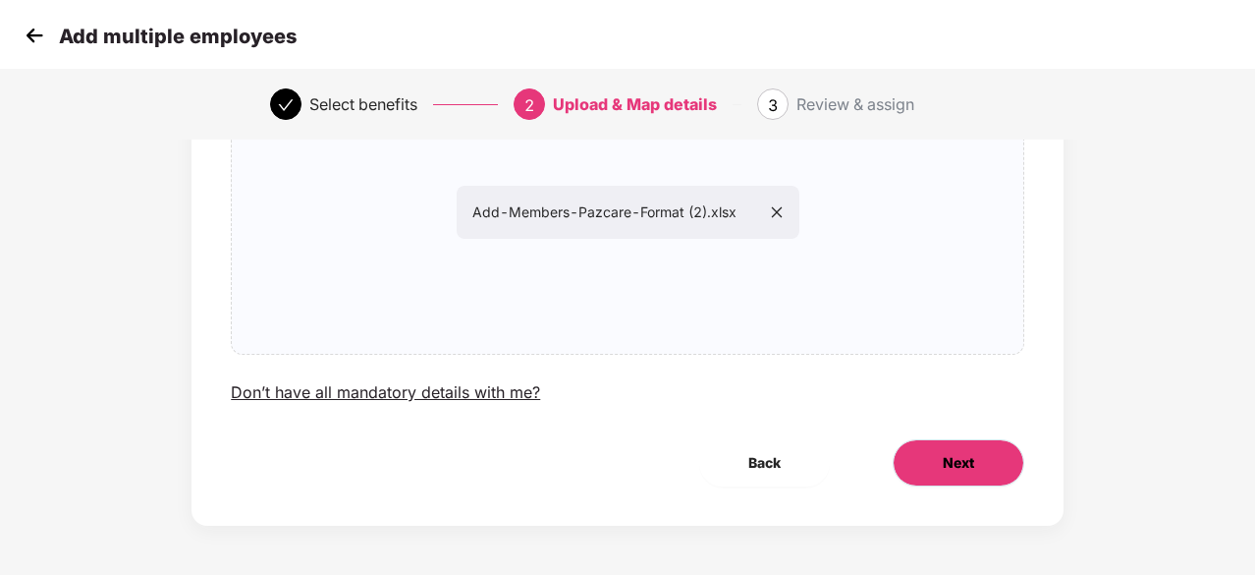
click at [949, 460] on span "Next" at bounding box center [958, 463] width 31 height 22
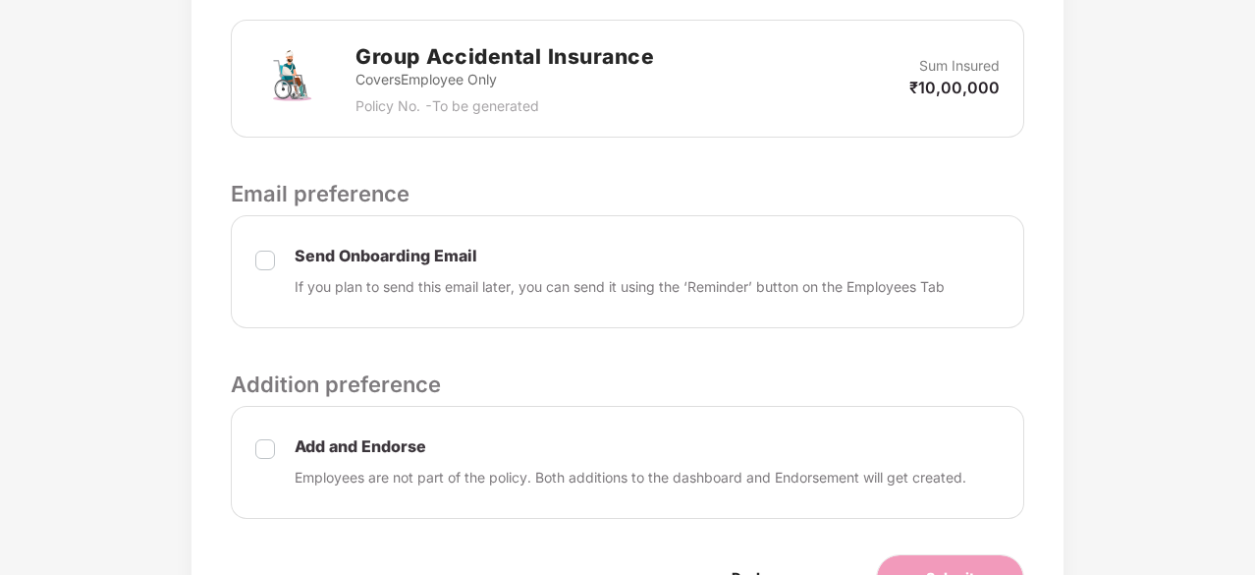
scroll to position [754, 0]
click at [249, 261] on div "Send Onboarding Email If you plan to send this email later, you can send it usi…" at bounding box center [628, 272] width 794 height 113
click at [255, 456] on label at bounding box center [265, 463] width 20 height 52
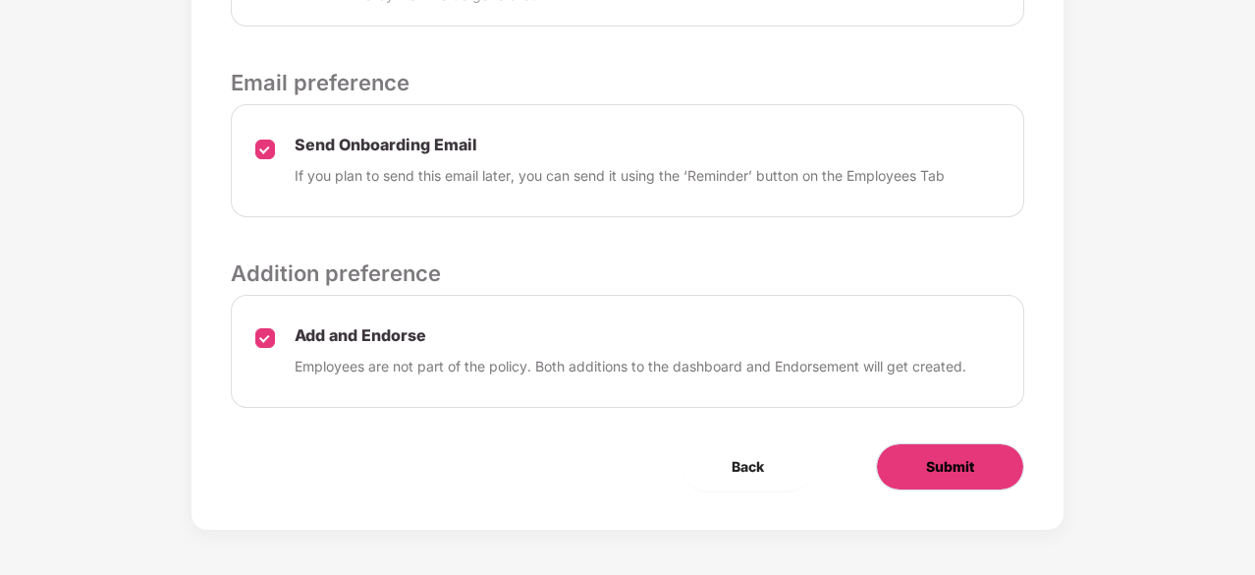
click at [919, 461] on button "Submit" at bounding box center [950, 466] width 148 height 47
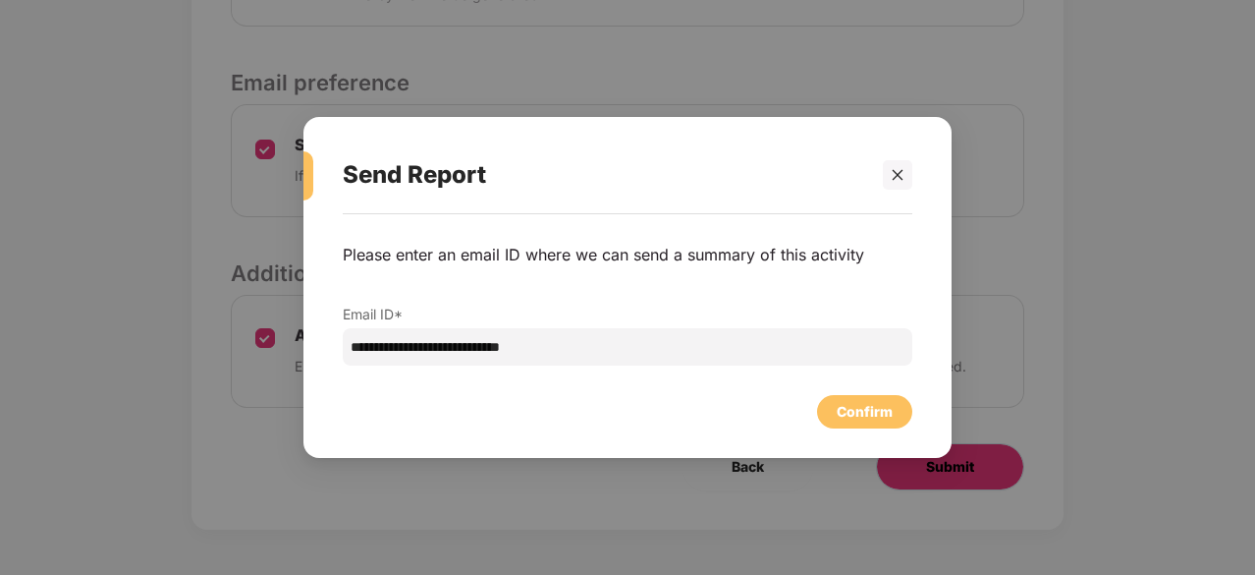
scroll to position [0, 0]
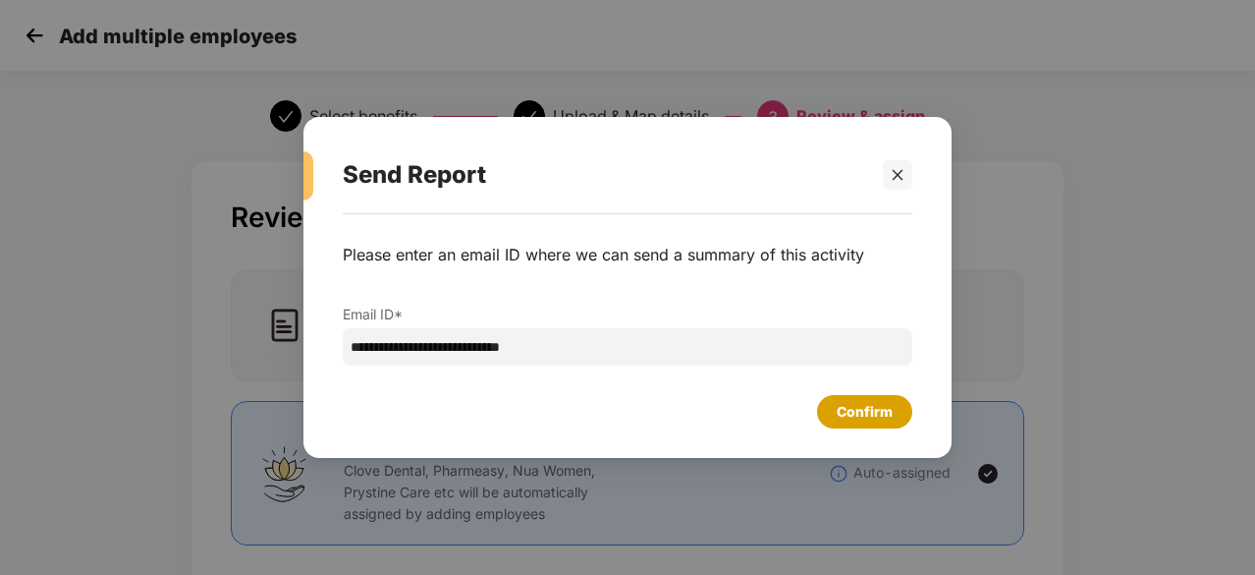
click at [876, 402] on div "Confirm" at bounding box center [865, 412] width 56 height 22
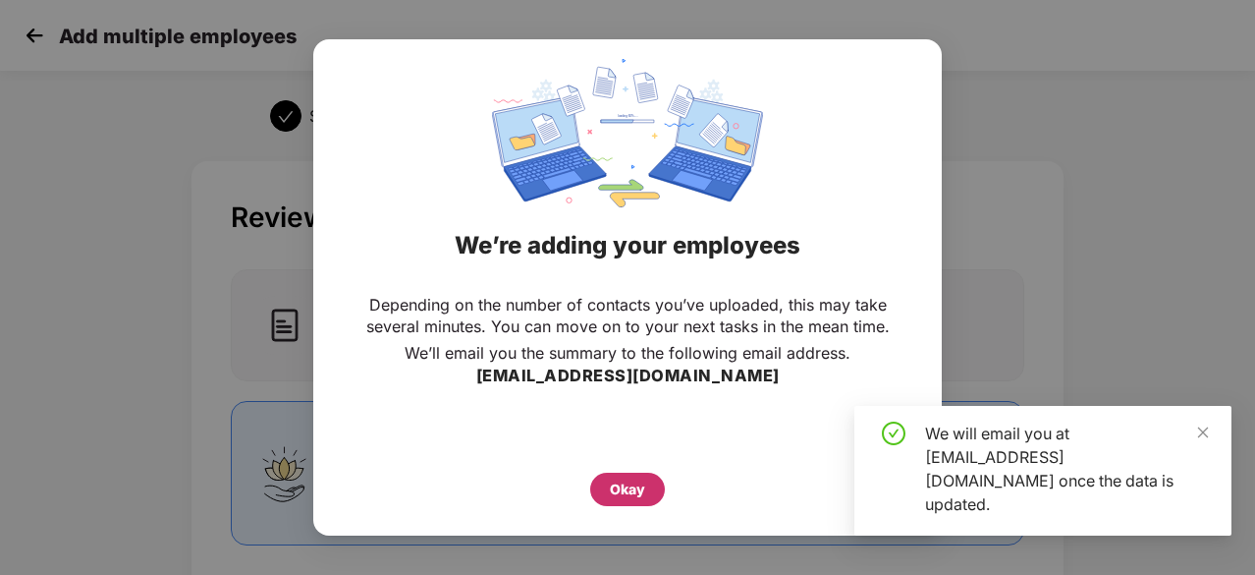
click at [619, 491] on div "Okay" at bounding box center [627, 489] width 35 height 22
